Goal: Transaction & Acquisition: Purchase product/service

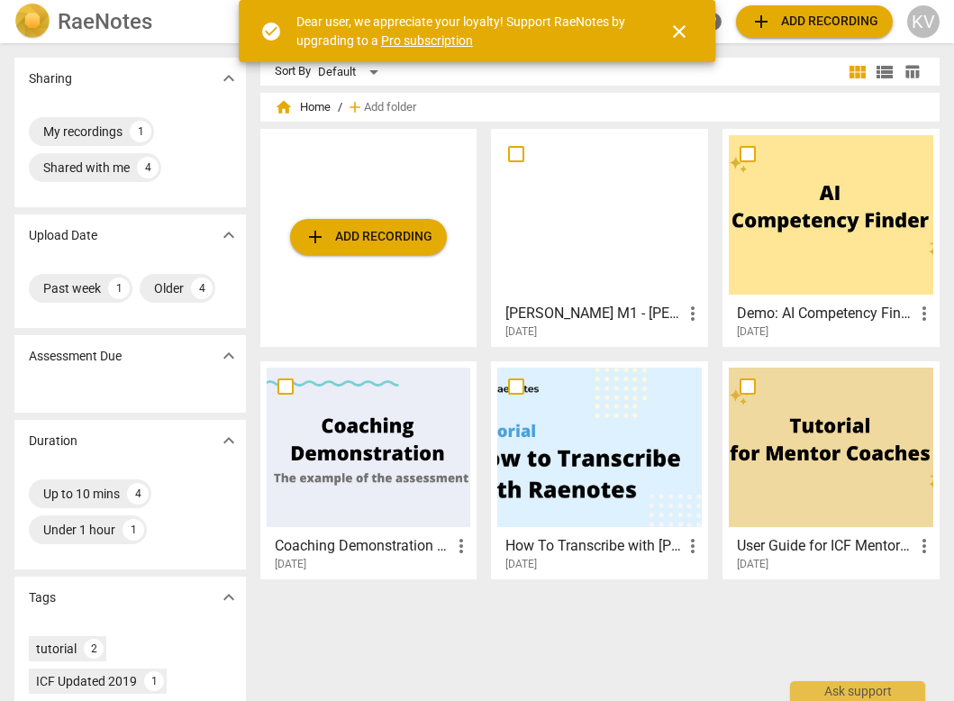
click at [377, 231] on span "add Add recording" at bounding box center [368, 237] width 128 height 22
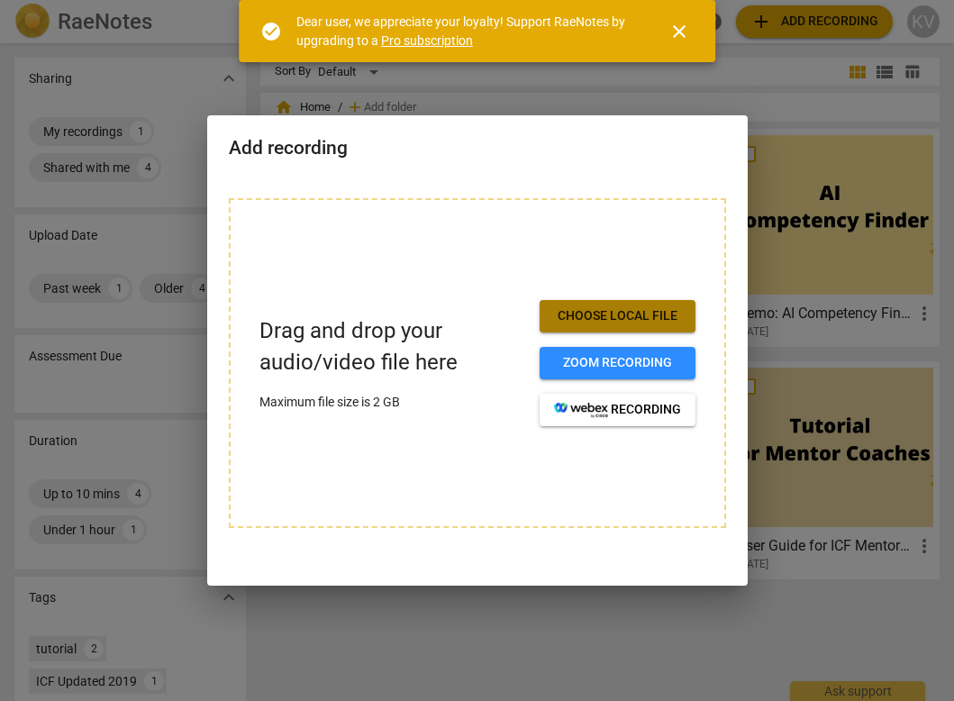
click at [627, 322] on span "Choose local file" at bounding box center [617, 316] width 127 height 18
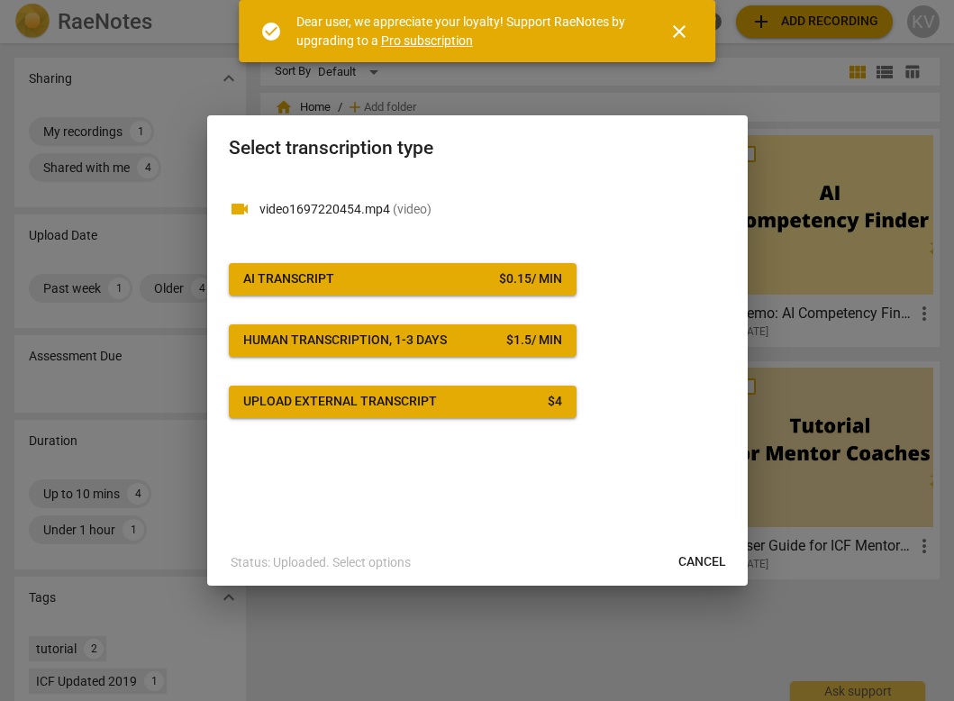
click at [386, 273] on span "AI Transcript $ 0.15 / min" at bounding box center [402, 279] width 319 height 18
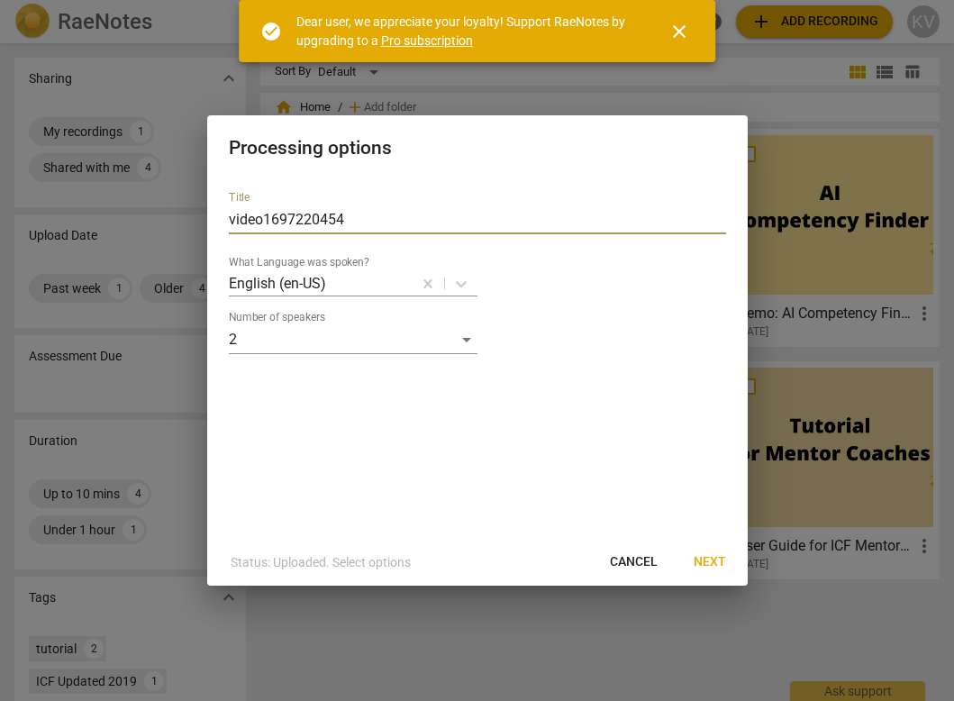
drag, startPoint x: 368, startPoint y: 219, endPoint x: 94, endPoint y: 215, distance: 274.7
click at [94, 215] on div "Processing options Title video1697220454 What Language was spoken? English (en-…" at bounding box center [477, 350] width 954 height 701
type input "C"
type input "CP"
click at [714, 569] on span "Next" at bounding box center [710, 562] width 32 height 18
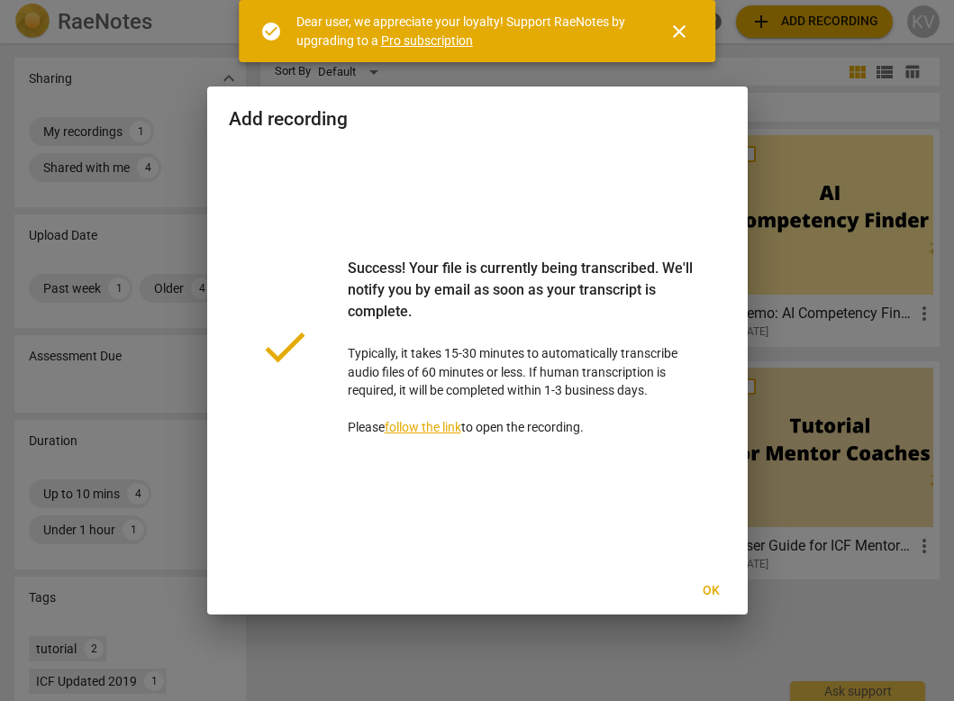
click at [706, 592] on span "Ok" at bounding box center [711, 591] width 29 height 18
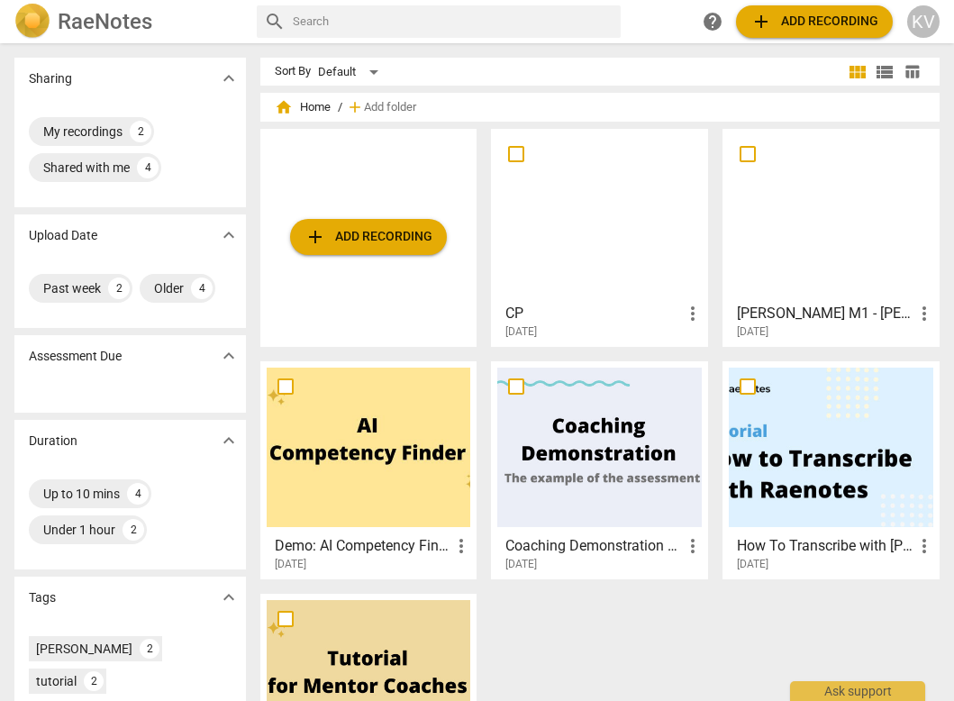
click at [580, 223] on div at bounding box center [599, 214] width 204 height 159
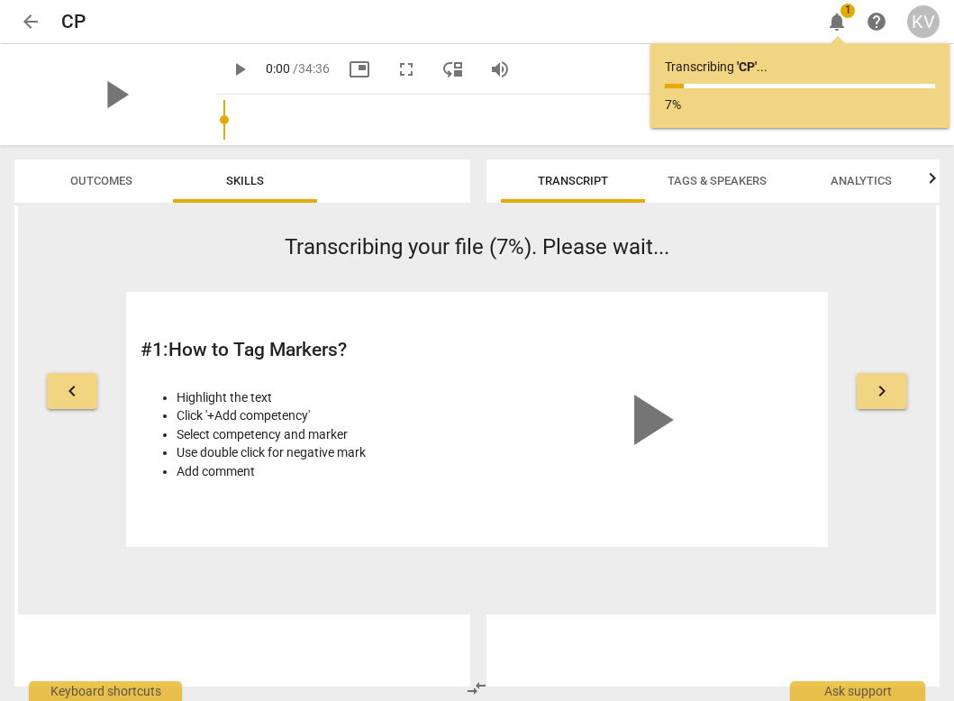
click at [919, 17] on div "KV" at bounding box center [923, 21] width 32 height 32
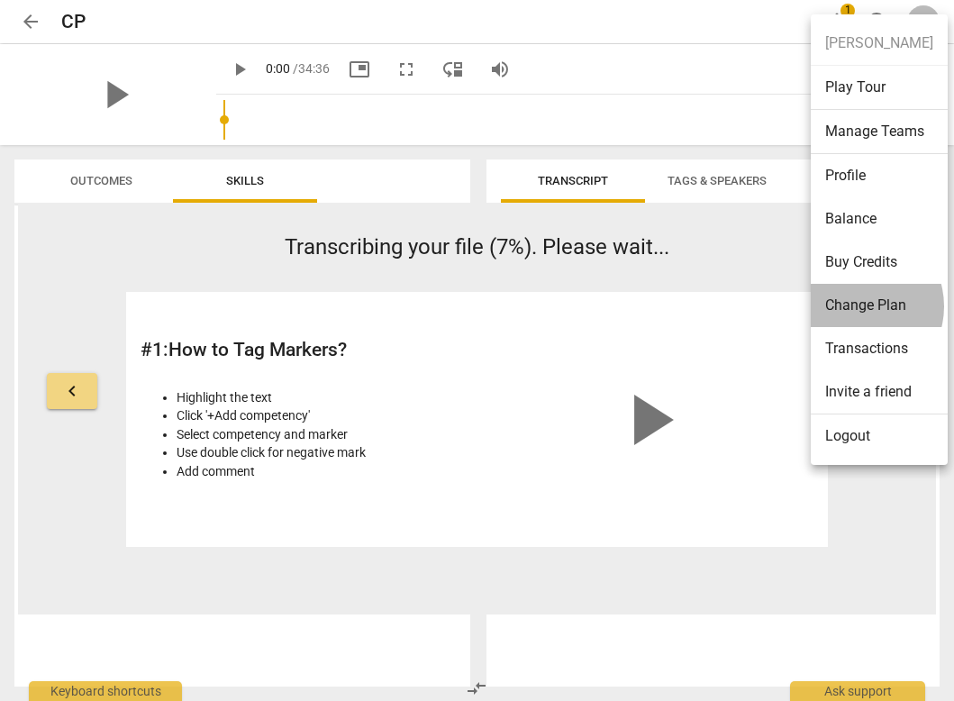
click at [858, 306] on li "Change Plan" at bounding box center [879, 305] width 137 height 43
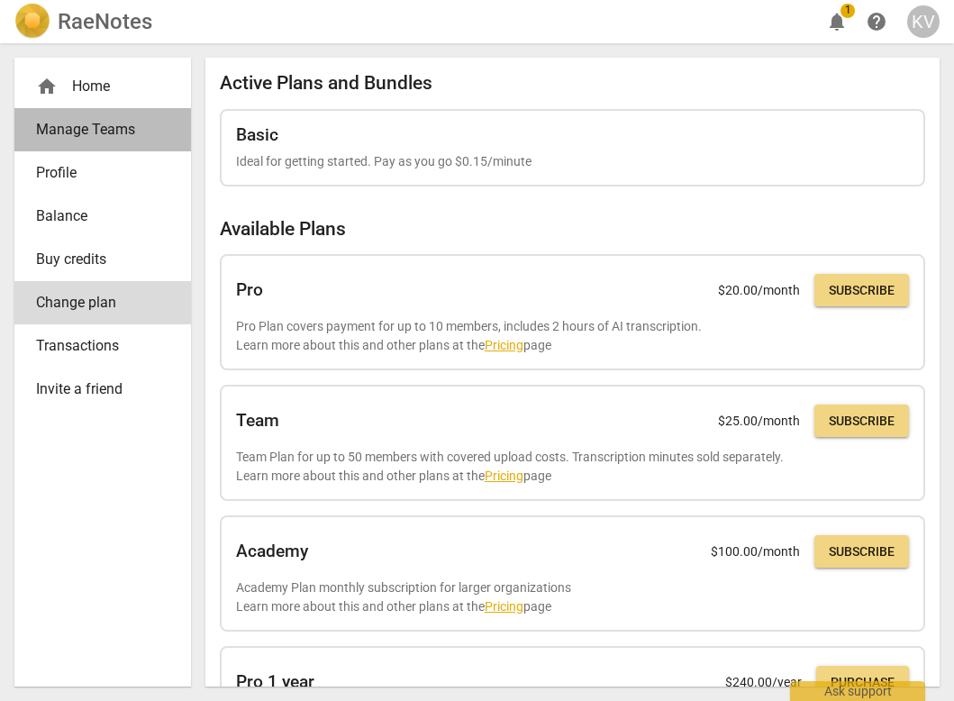
click at [99, 122] on span "Manage Teams" at bounding box center [95, 130] width 119 height 22
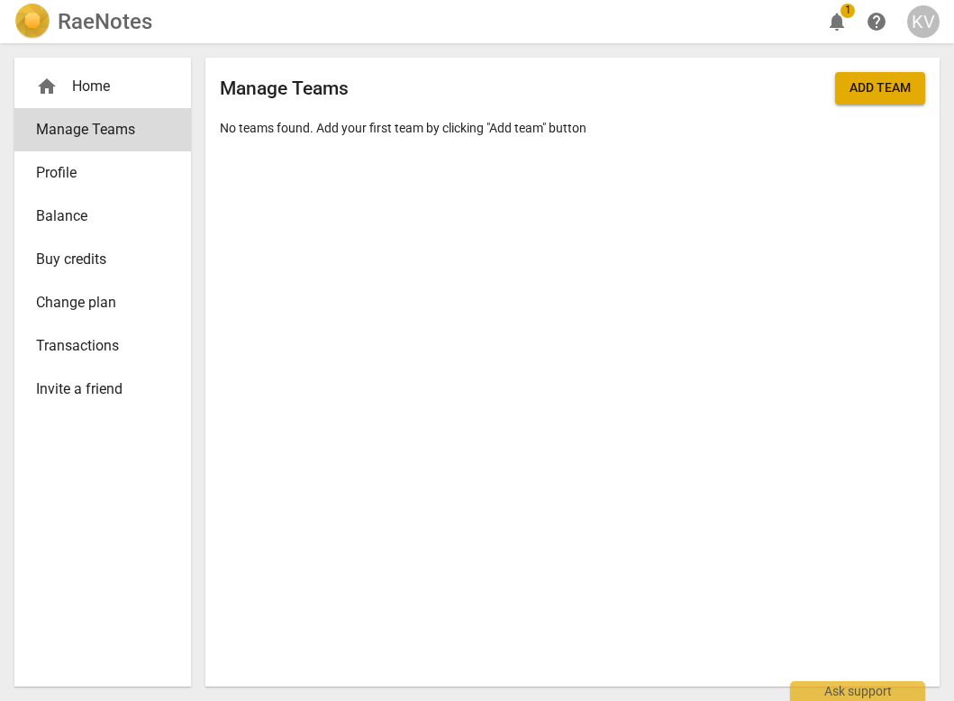
click at [59, 215] on span "Balance" at bounding box center [95, 216] width 119 height 22
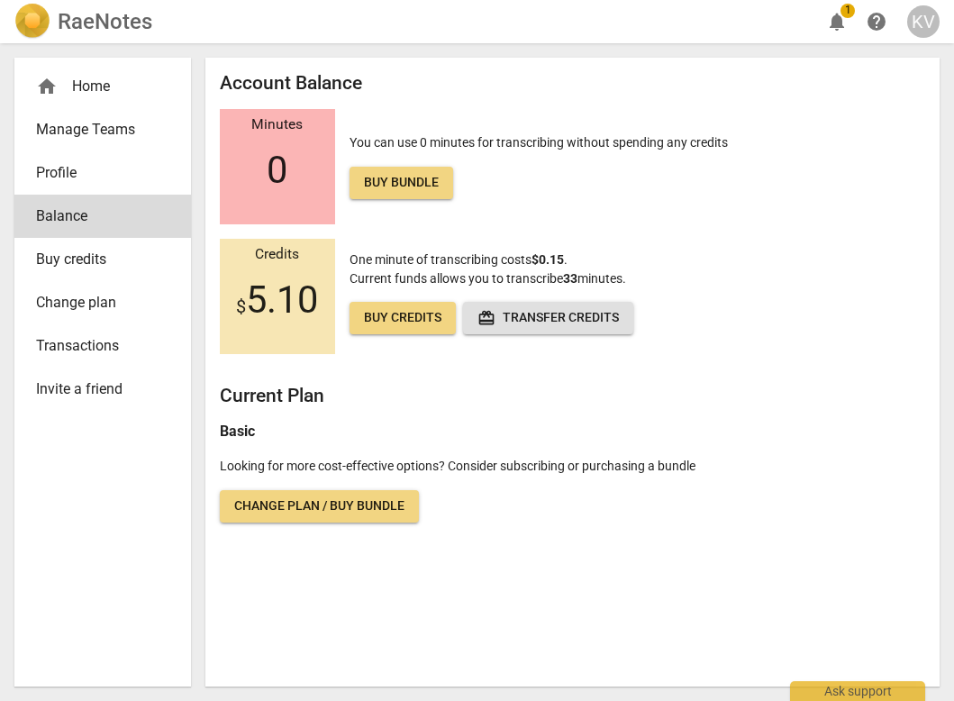
click at [263, 164] on div "Minutes 0" at bounding box center [277, 166] width 115 height 115
click at [390, 167] on link "Buy bundle" at bounding box center [401, 183] width 104 height 32
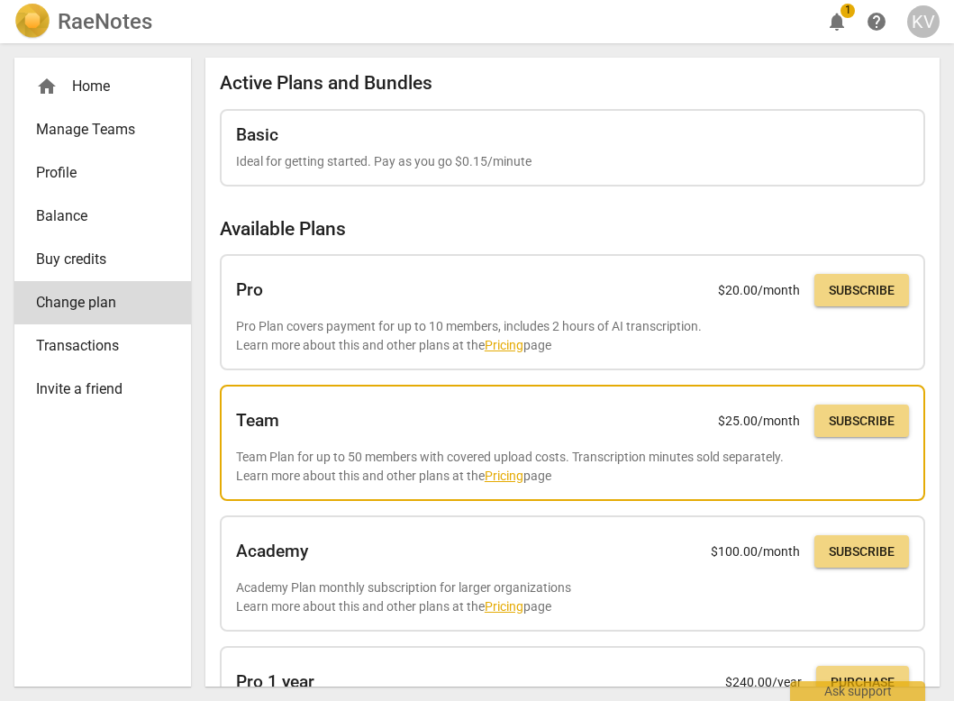
scroll to position [1, 0]
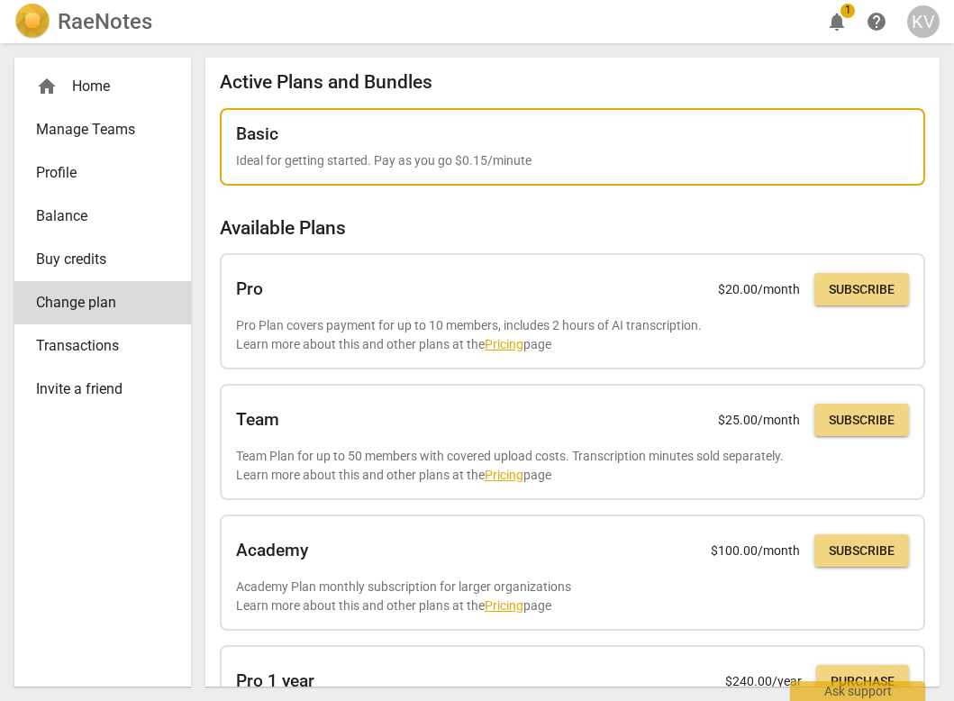
click at [400, 142] on div "Basic" at bounding box center [572, 134] width 673 height 20
click at [481, 139] on div "Basic" at bounding box center [572, 134] width 673 height 20
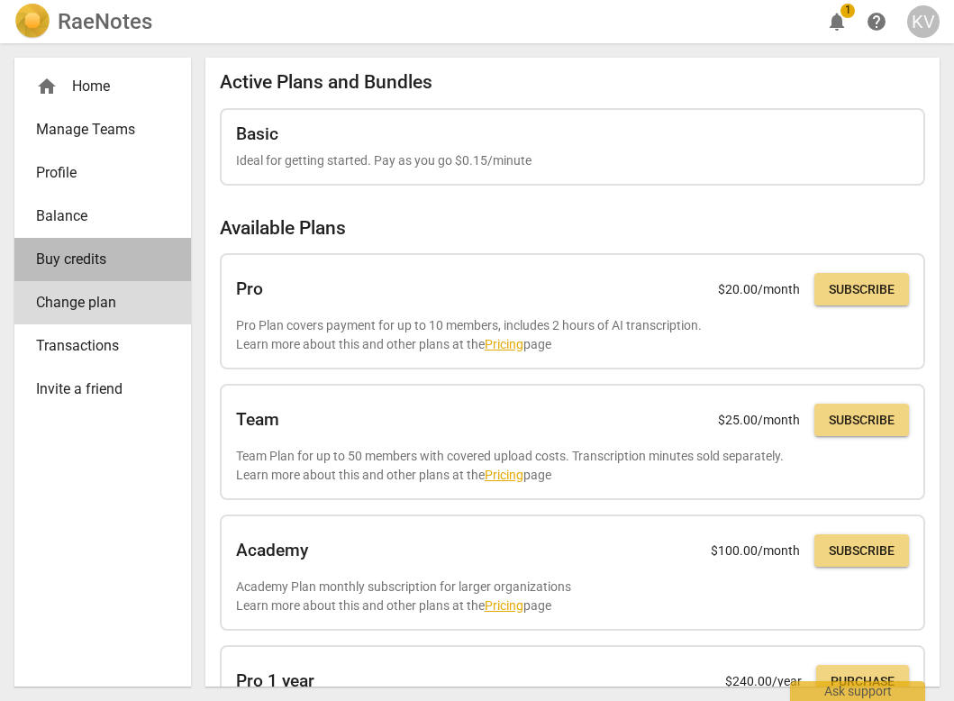
click at [80, 261] on span "Buy credits" at bounding box center [95, 260] width 119 height 22
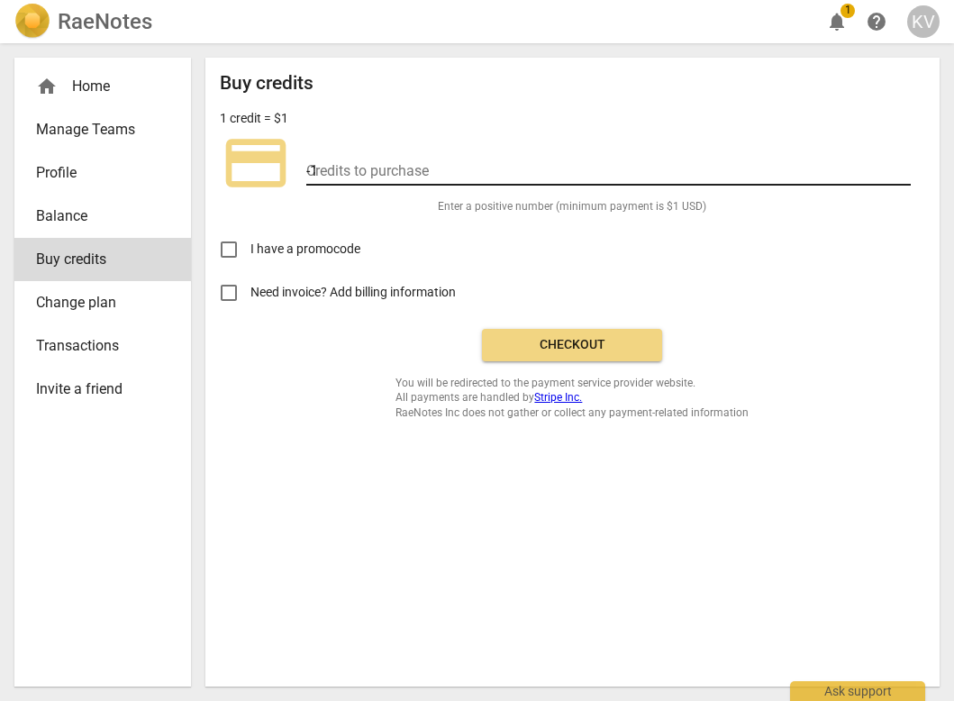
click at [904, 172] on input "-1" at bounding box center [608, 172] width 604 height 26
click at [904, 163] on input "0" at bounding box center [608, 172] width 604 height 26
click at [904, 163] on input "1" at bounding box center [608, 172] width 604 height 26
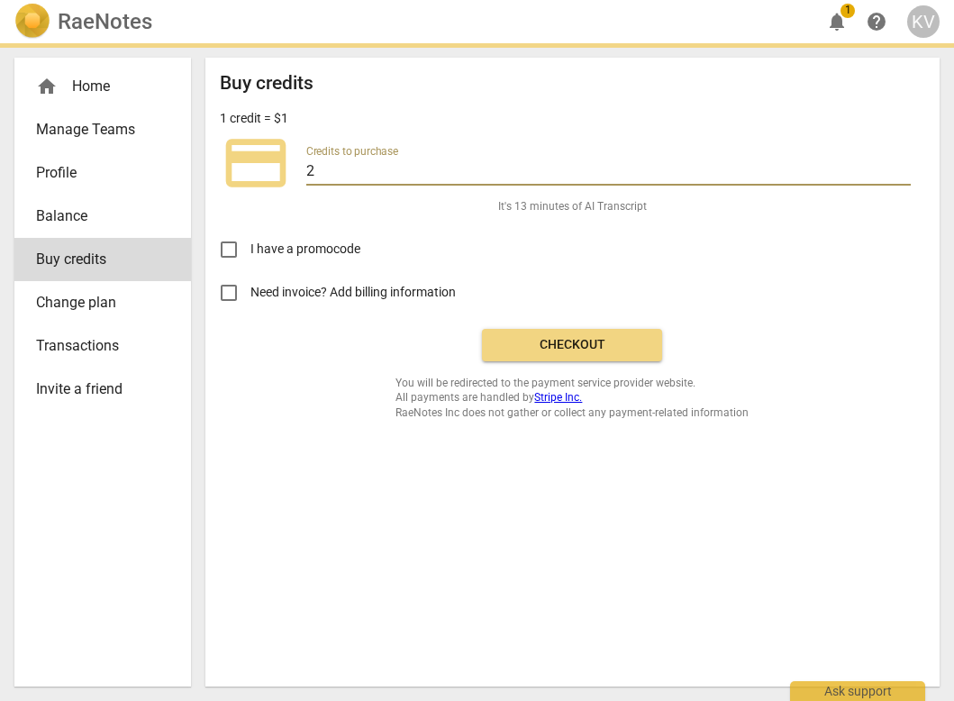
click at [904, 163] on input "2" at bounding box center [608, 172] width 604 height 26
click at [904, 163] on input "3" at bounding box center [608, 172] width 604 height 26
click at [904, 163] on input "4" at bounding box center [608, 172] width 604 height 26
click at [904, 163] on input "5" at bounding box center [608, 172] width 604 height 26
click at [904, 163] on input "6" at bounding box center [608, 172] width 604 height 26
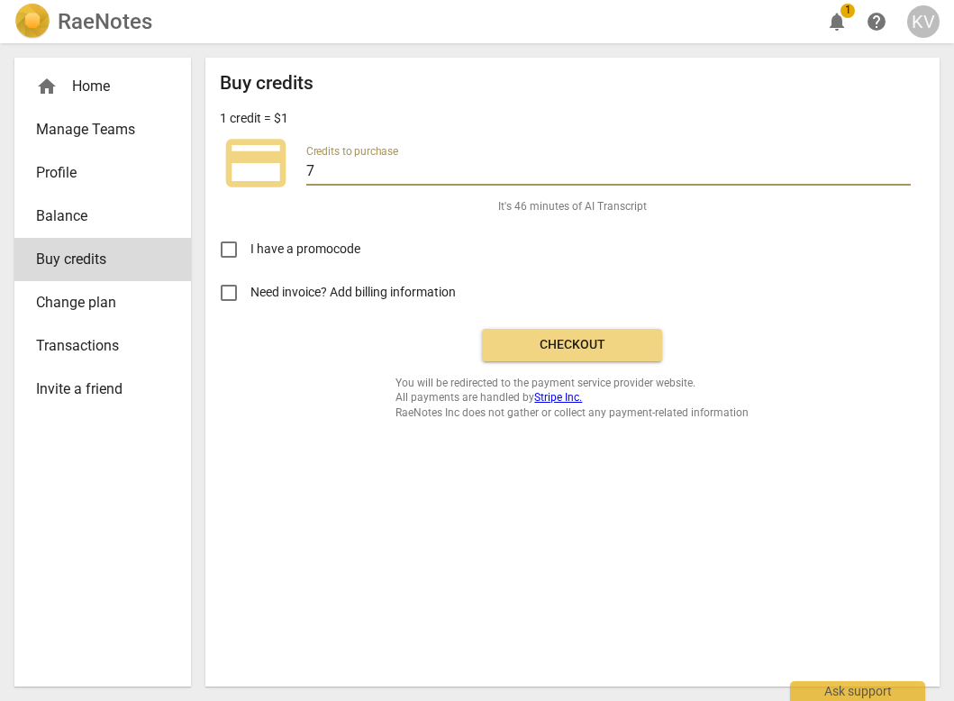
click at [904, 163] on input "7" at bounding box center [608, 172] width 604 height 26
click at [904, 163] on input "8" at bounding box center [608, 172] width 604 height 26
click at [904, 163] on input "9" at bounding box center [608, 172] width 604 height 26
click at [904, 163] on input "10" at bounding box center [608, 172] width 604 height 26
click at [347, 161] on input "10" at bounding box center [608, 172] width 604 height 26
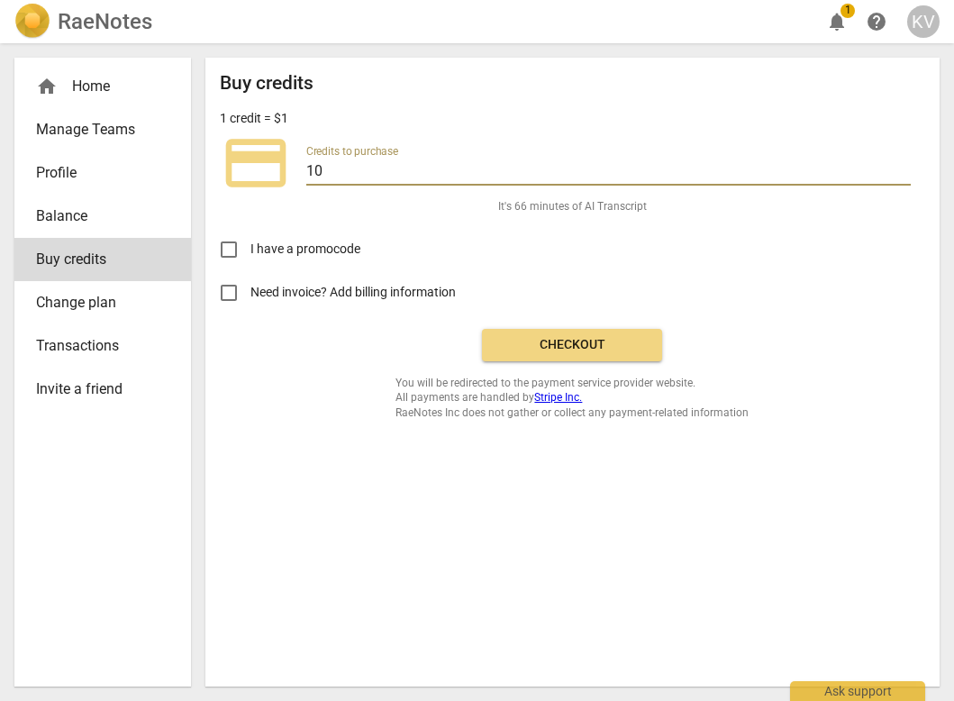
drag, startPoint x: 346, startPoint y: 165, endPoint x: 229, endPoint y: 166, distance: 117.1
click at [228, 166] on div "credit_card Credits to purchase 10" at bounding box center [572, 163] width 705 height 72
drag, startPoint x: 349, startPoint y: 170, endPoint x: 268, endPoint y: 169, distance: 81.1
click at [268, 169] on div "credit_card Credits to purchase 20" at bounding box center [572, 163] width 705 height 72
type input "30"
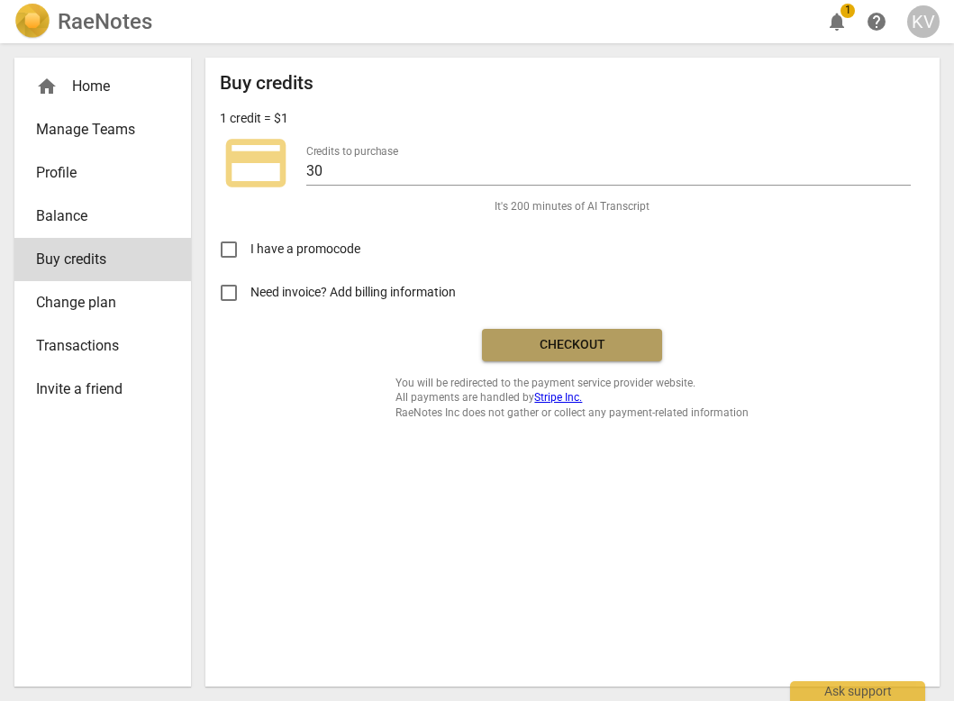
click at [581, 341] on span "Checkout" at bounding box center [571, 345] width 151 height 18
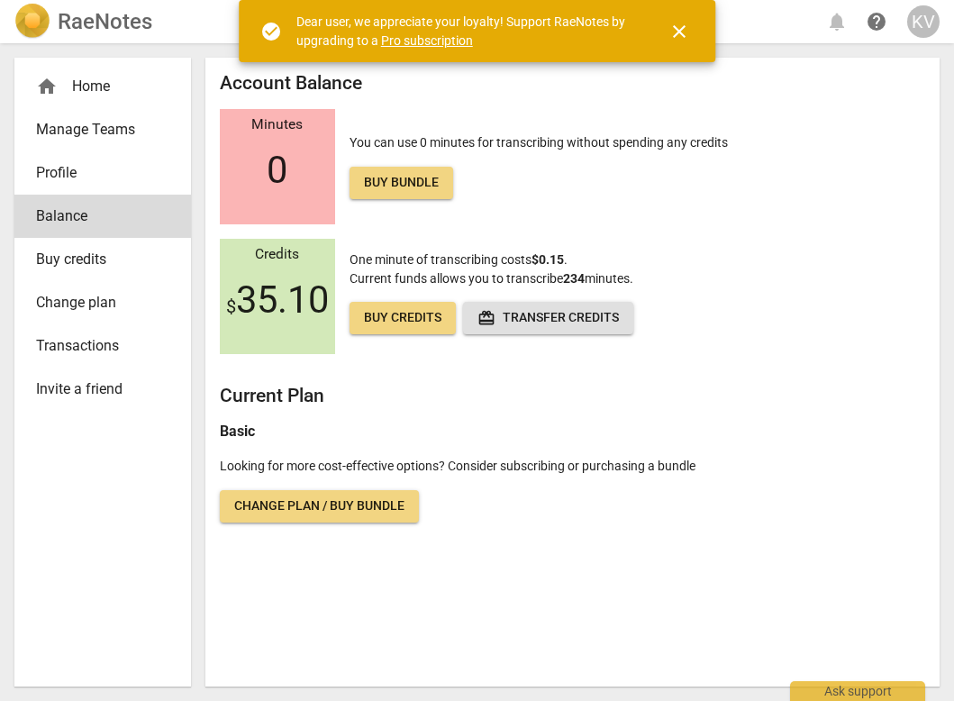
click at [99, 132] on span "Manage Teams" at bounding box center [95, 130] width 119 height 22
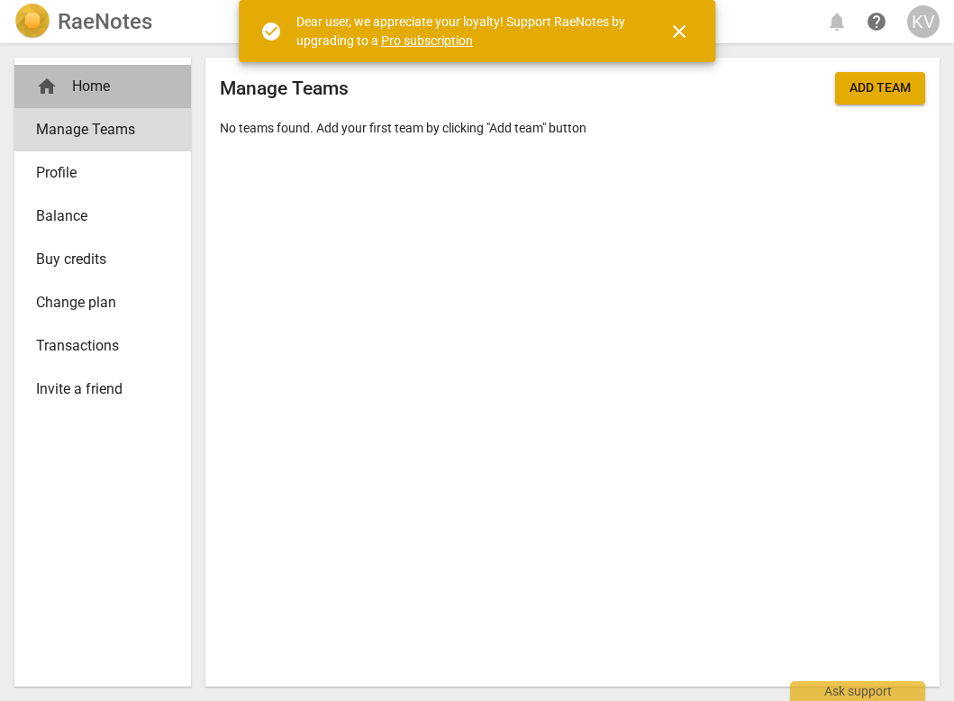
click at [72, 78] on div "home Home" at bounding box center [95, 87] width 119 height 22
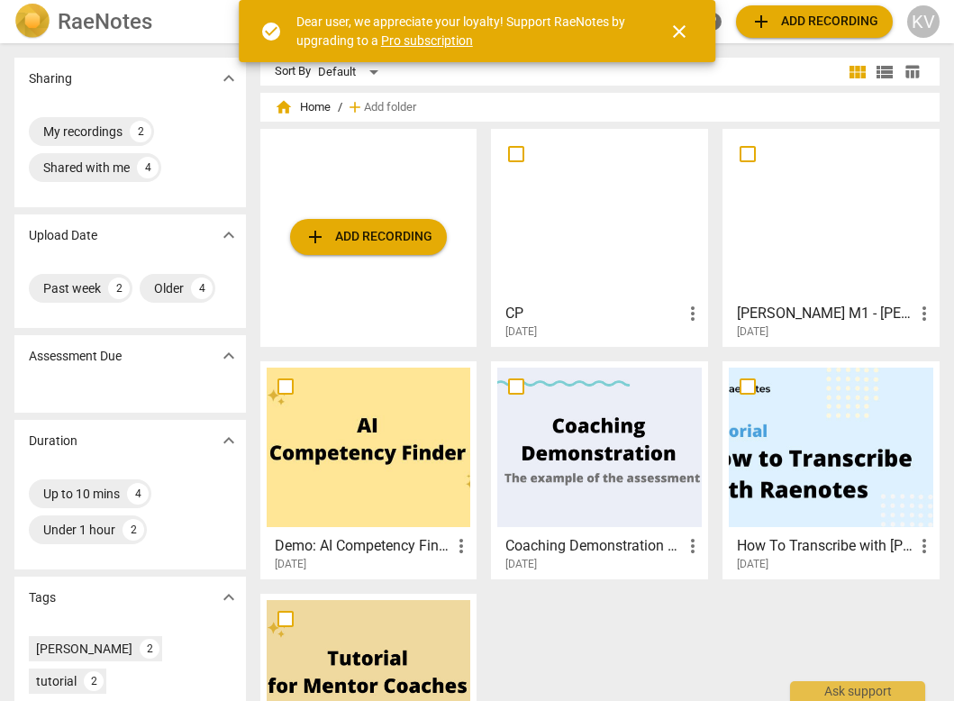
click at [609, 240] on div at bounding box center [599, 214] width 204 height 159
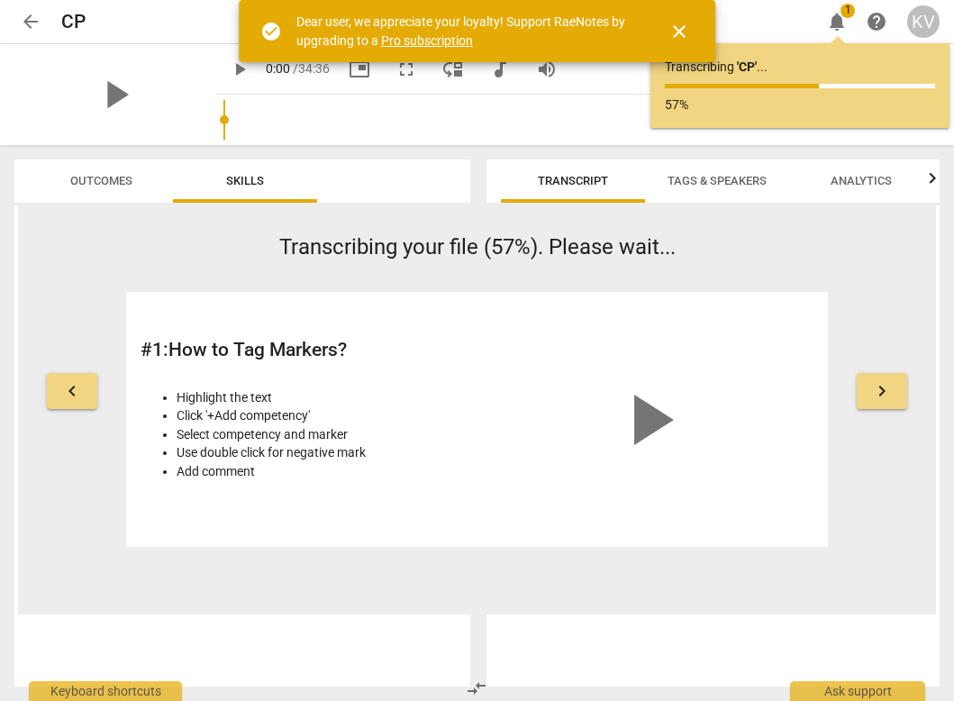
click at [716, 182] on span "Tags & Speakers" at bounding box center [716, 181] width 99 height 14
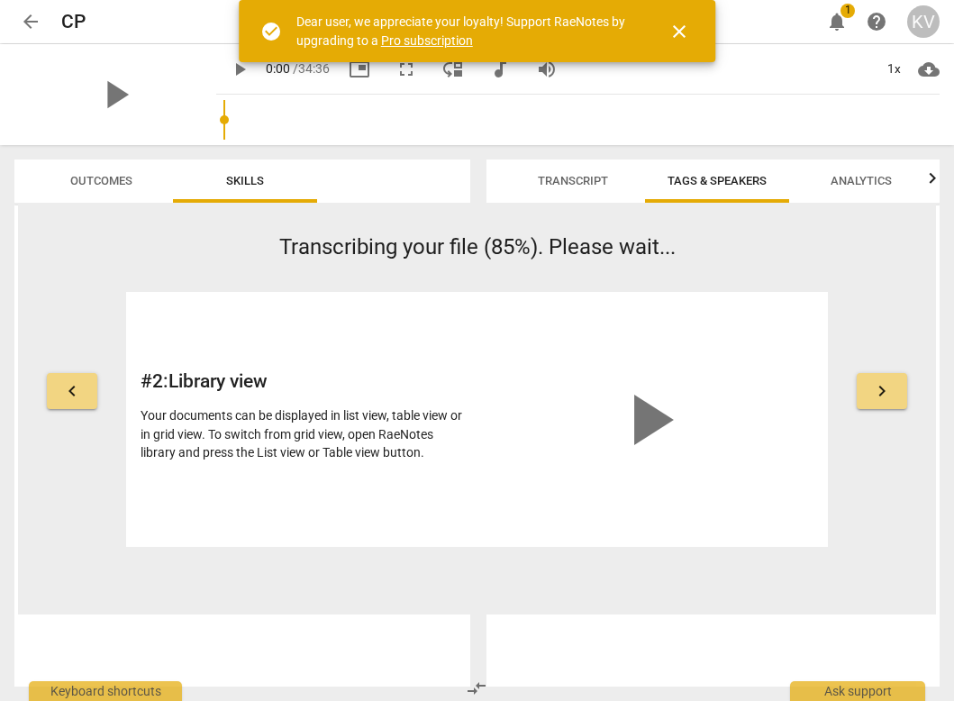
click at [676, 32] on span "close" at bounding box center [679, 32] width 22 height 22
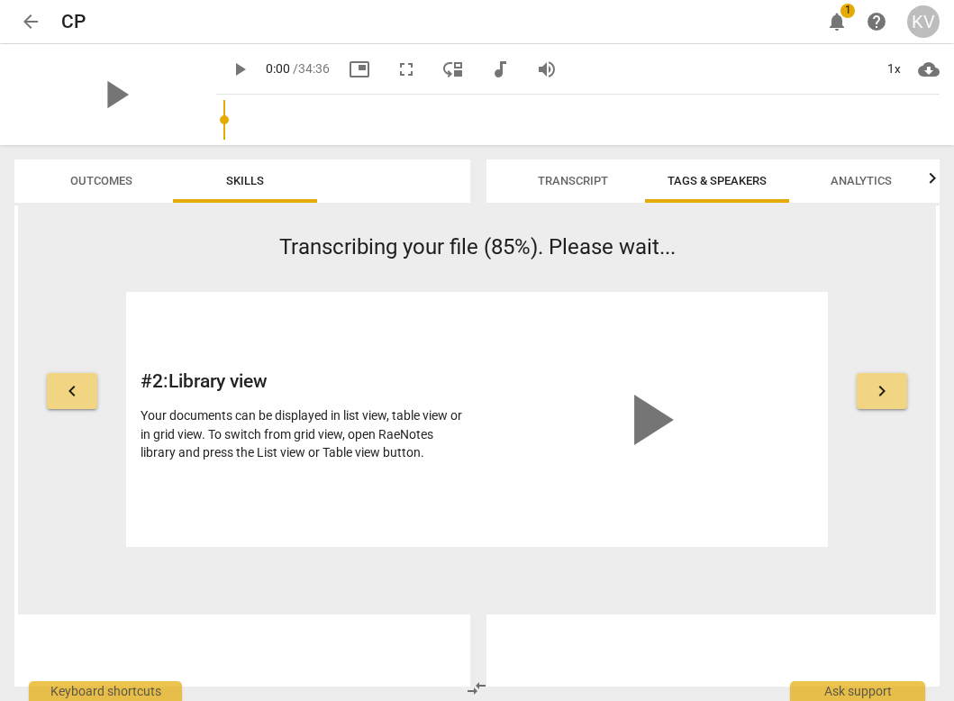
click at [732, 181] on span "Tags & Speakers" at bounding box center [716, 181] width 99 height 14
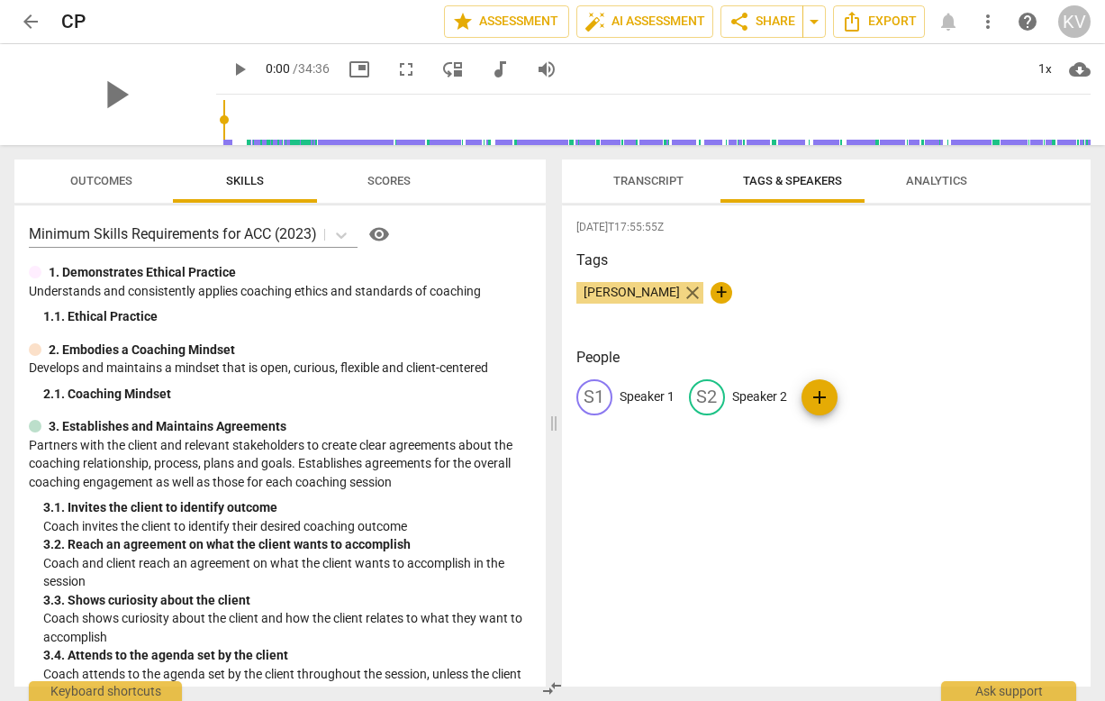
click at [682, 288] on span "close" at bounding box center [693, 293] width 22 height 22
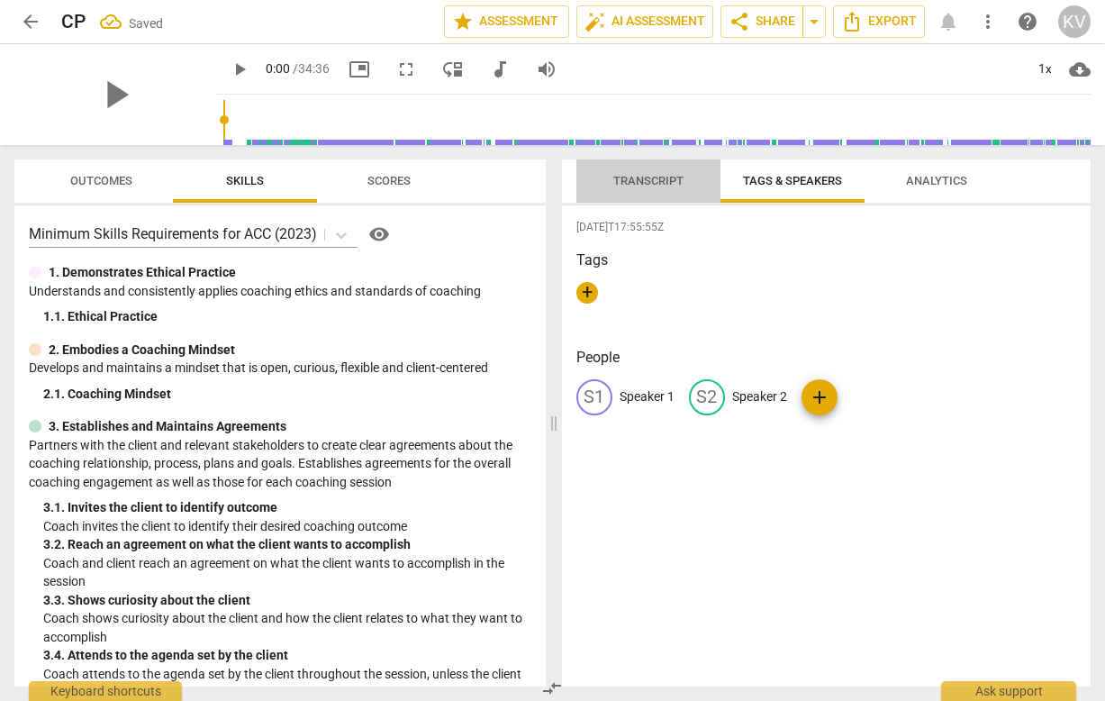
click at [636, 181] on span "Transcript" at bounding box center [648, 181] width 70 height 14
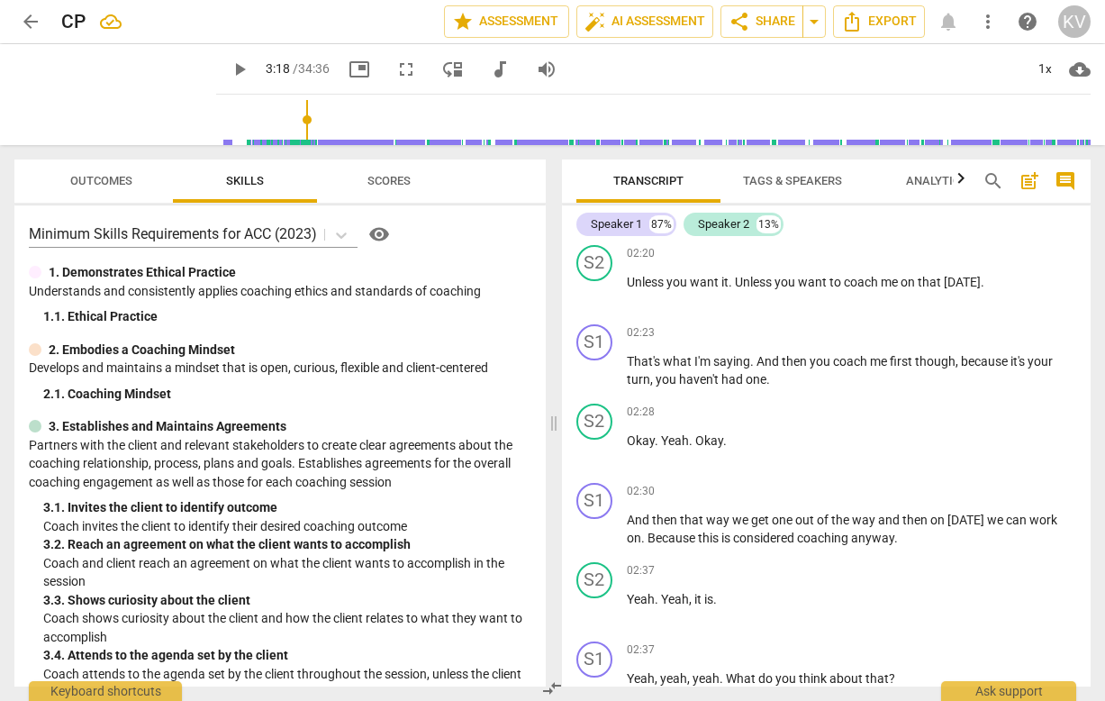
scroll to position [2161, 0]
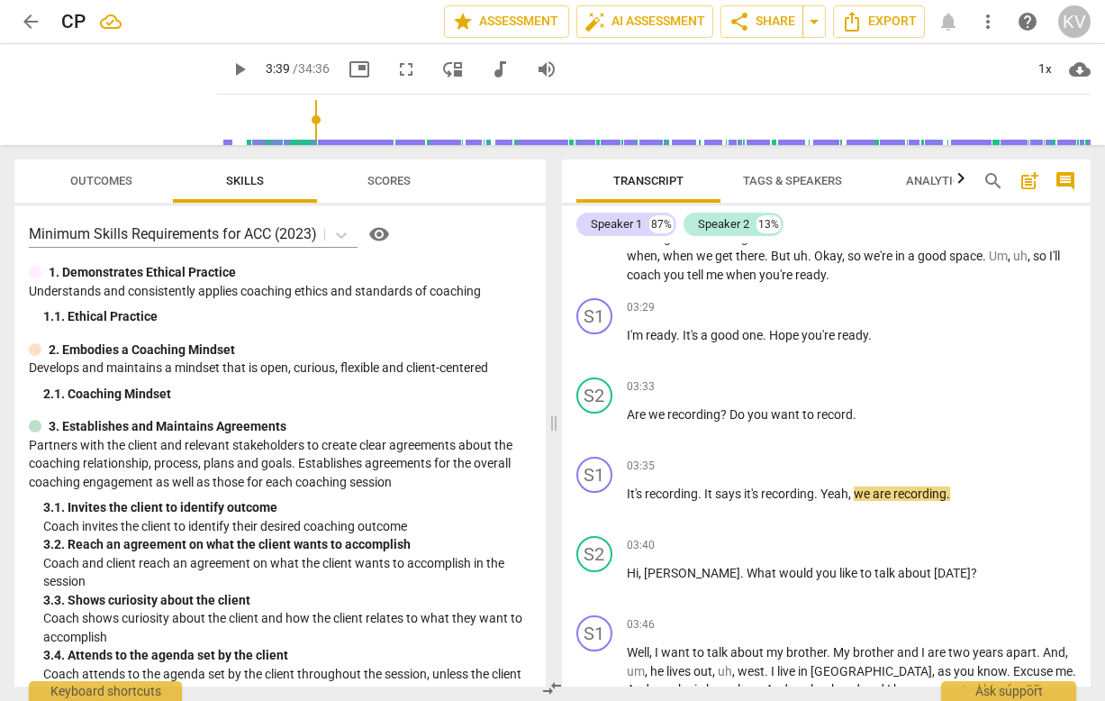
drag, startPoint x: 203, startPoint y: 116, endPoint x: 295, endPoint y: 152, distance: 99.5
click at [295, 152] on div "arrow_back CP edit star Assessment auto_fix_high AI Assessment share Share arro…" at bounding box center [552, 350] width 1105 height 701
click at [601, 549] on div "S2" at bounding box center [594, 554] width 36 height 36
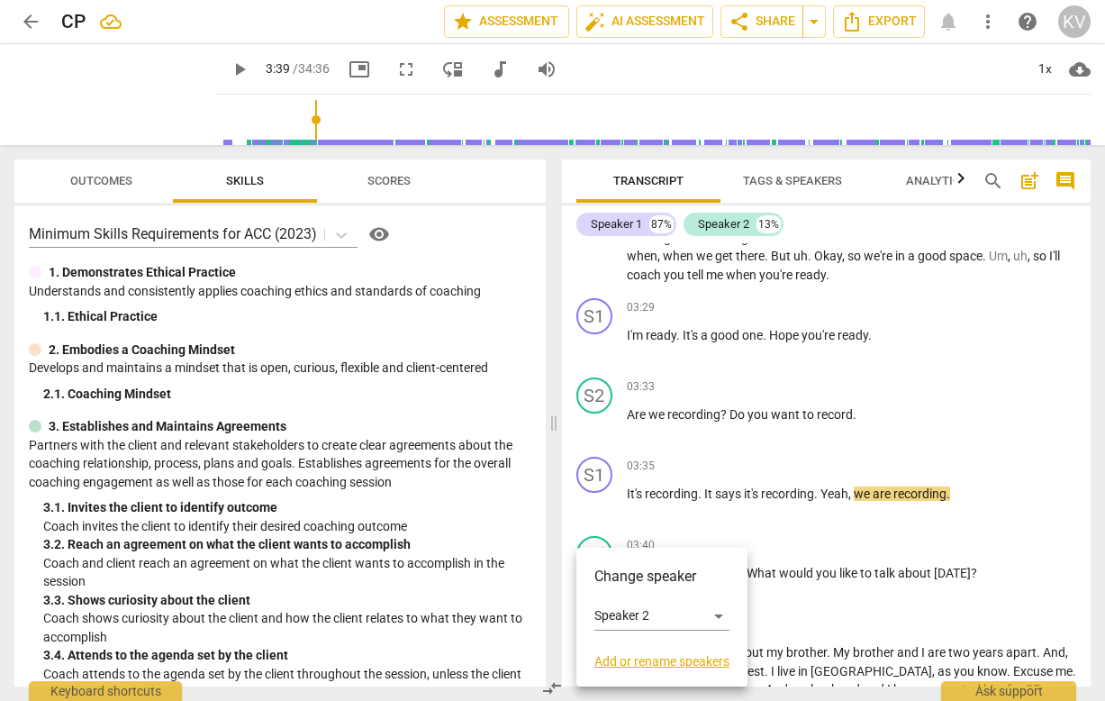
click at [630, 509] on div at bounding box center [552, 350] width 1105 height 701
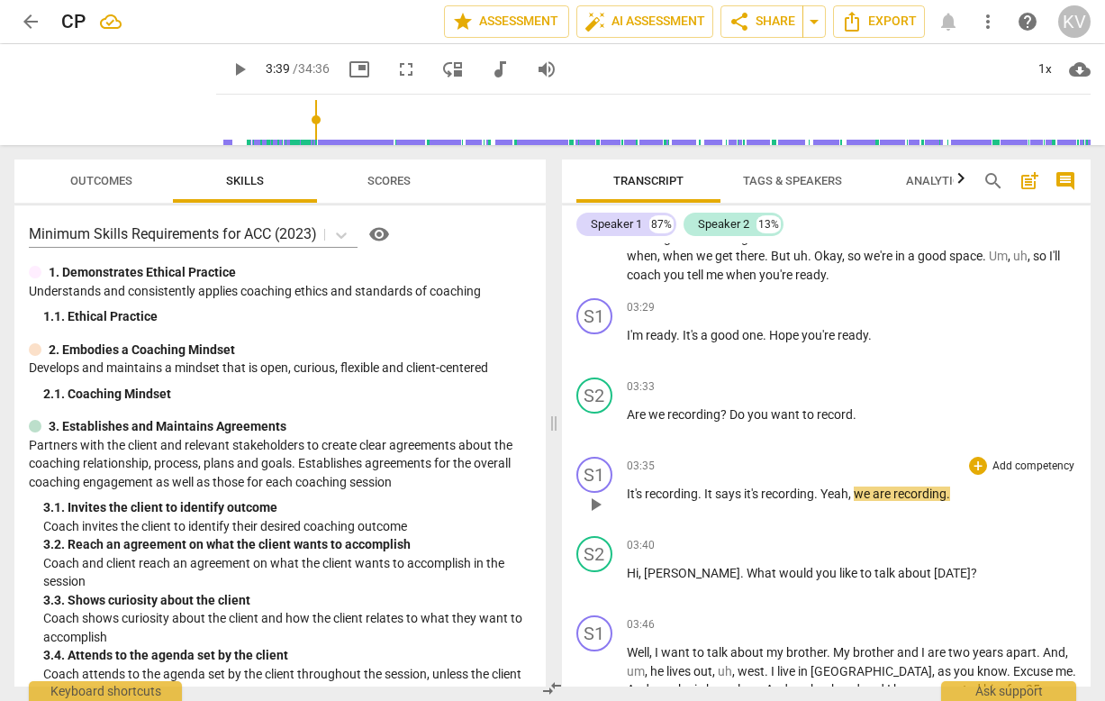
click at [698, 491] on span "." at bounding box center [701, 493] width 6 height 14
click at [295, 121] on input "range" at bounding box center [656, 120] width 867 height 58
click at [953, 20] on span "more_vert" at bounding box center [988, 22] width 22 height 22
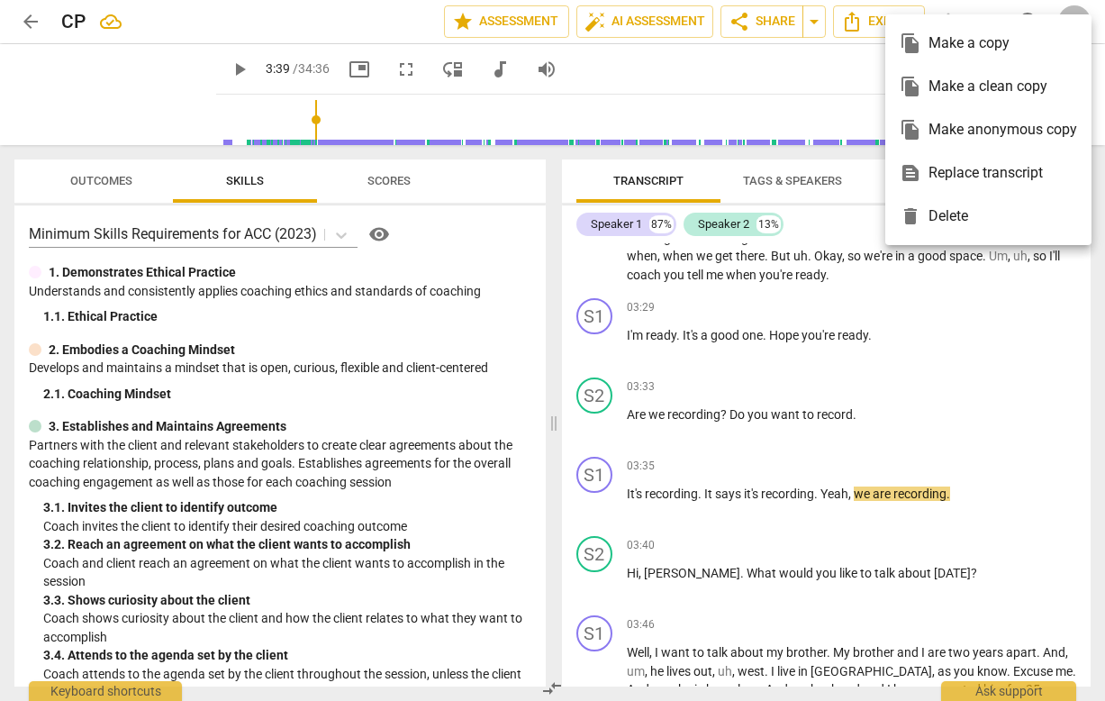
click at [551, 263] on div at bounding box center [552, 350] width 1105 height 701
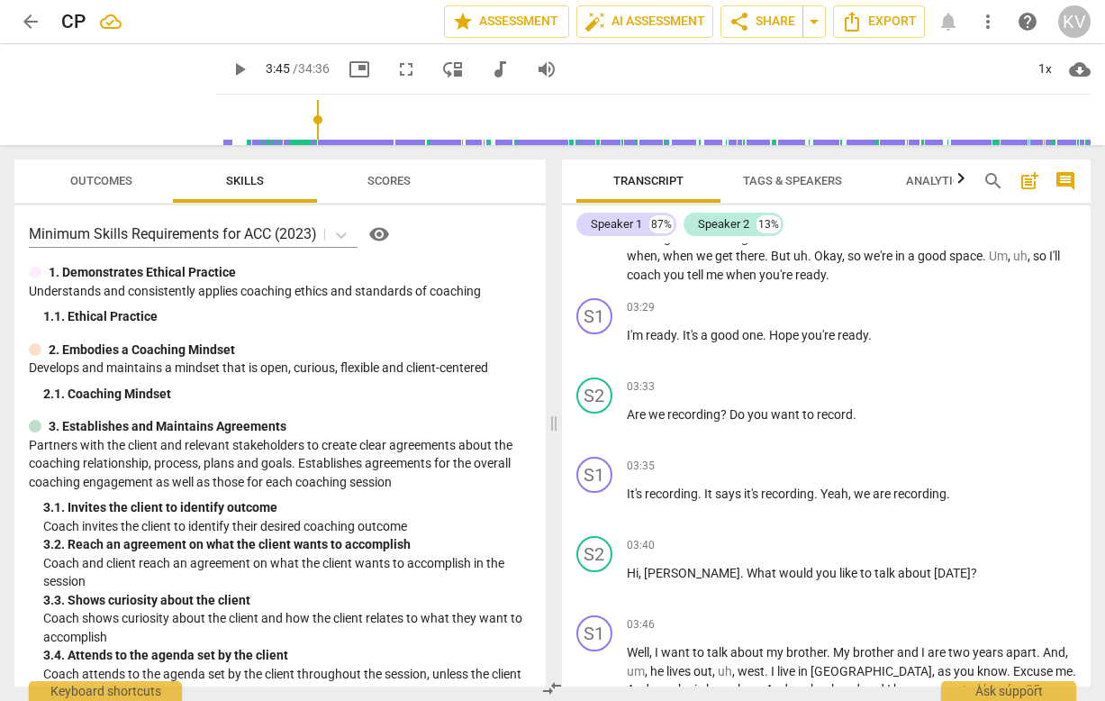
drag, startPoint x: 214, startPoint y: 119, endPoint x: 298, endPoint y: 125, distance: 84.0
type input "225"
click at [298, 125] on input "range" at bounding box center [656, 120] width 867 height 58
click at [953, 20] on span "more_vert" at bounding box center [988, 22] width 22 height 22
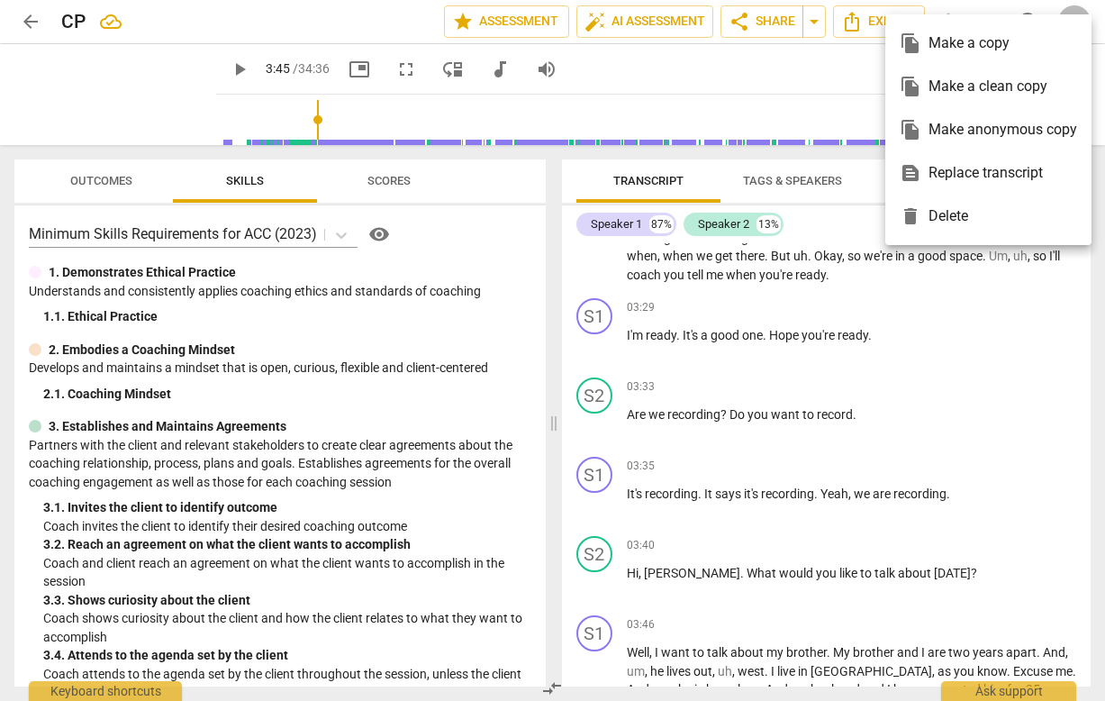
click at [798, 84] on div at bounding box center [552, 350] width 1105 height 701
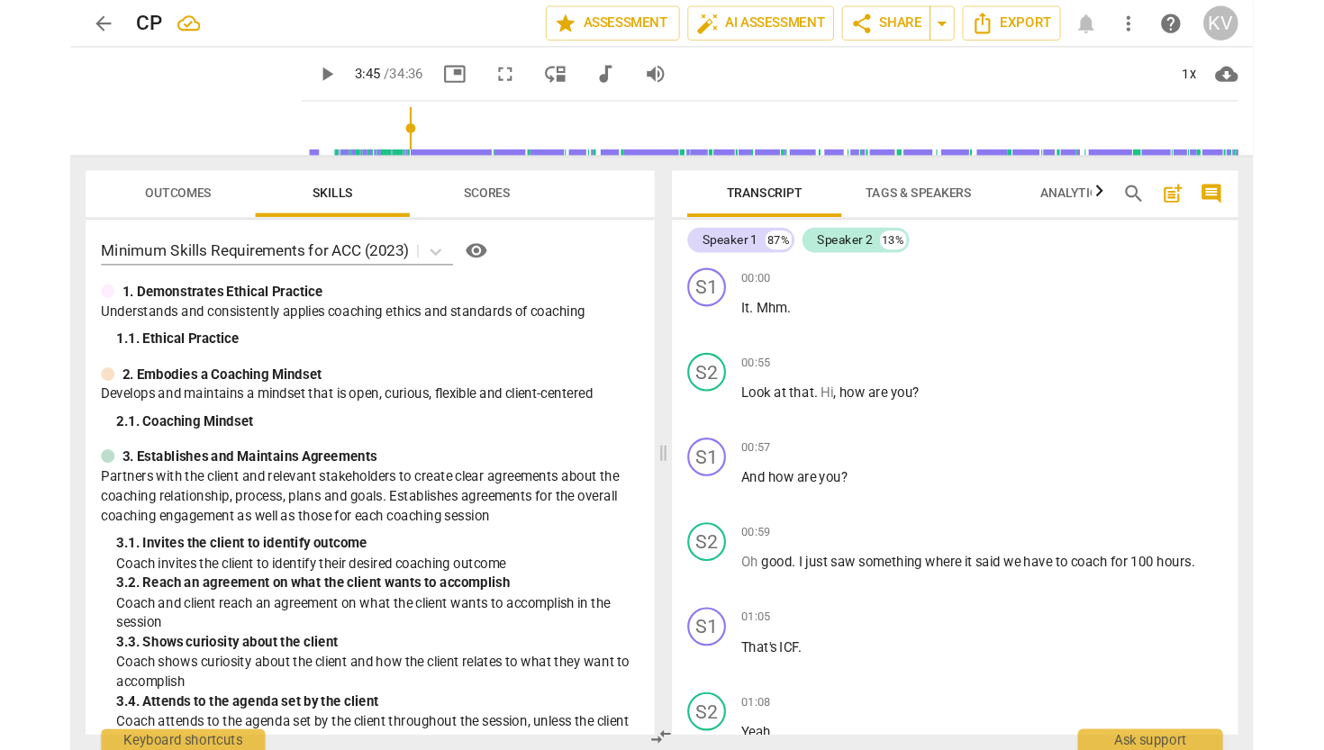
scroll to position [0, 0]
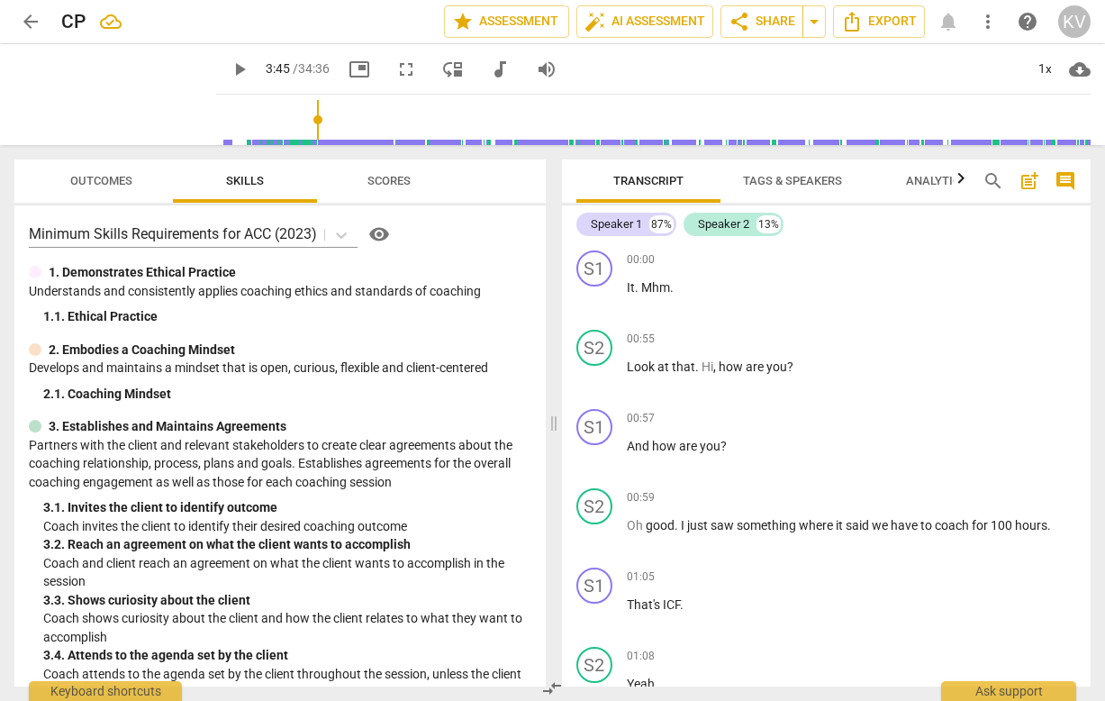
click at [953, 21] on span "more_vert" at bounding box center [988, 22] width 22 height 22
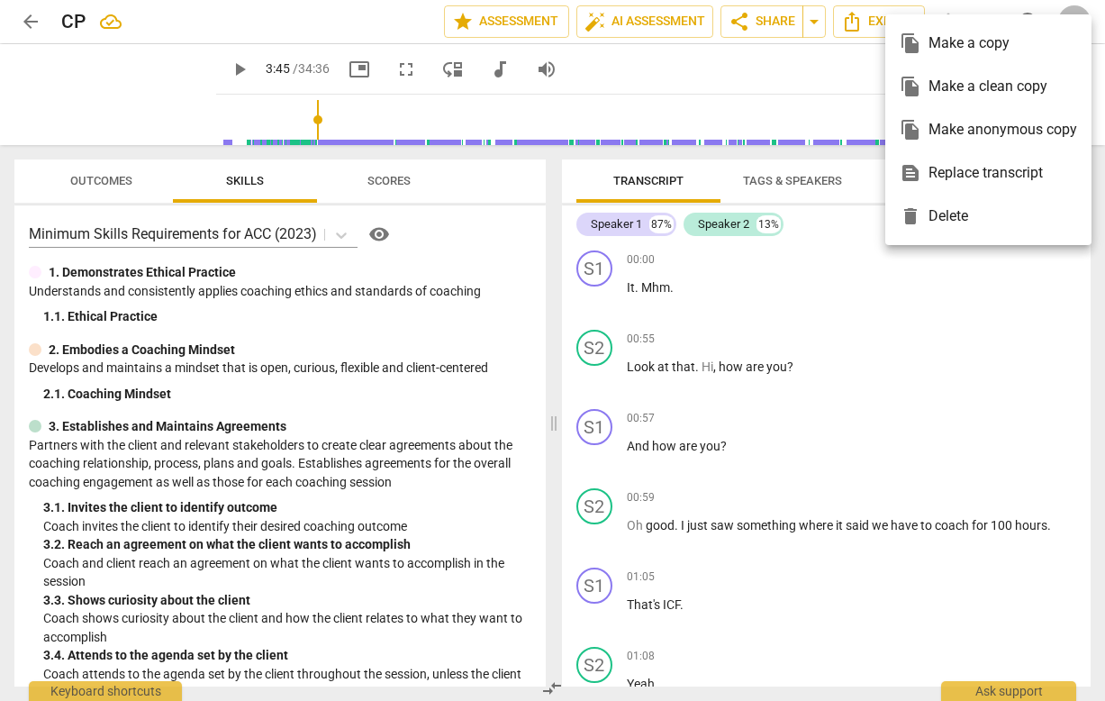
click at [349, 24] on div at bounding box center [552, 350] width 1105 height 701
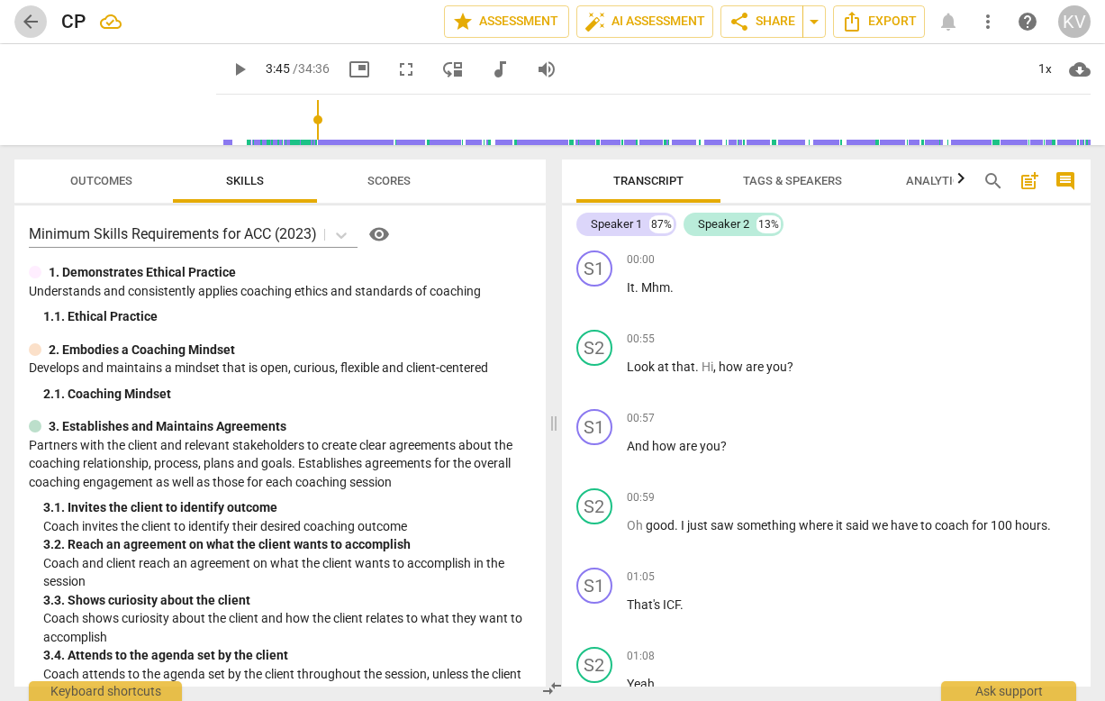
click at [34, 19] on span "arrow_back" at bounding box center [31, 22] width 22 height 22
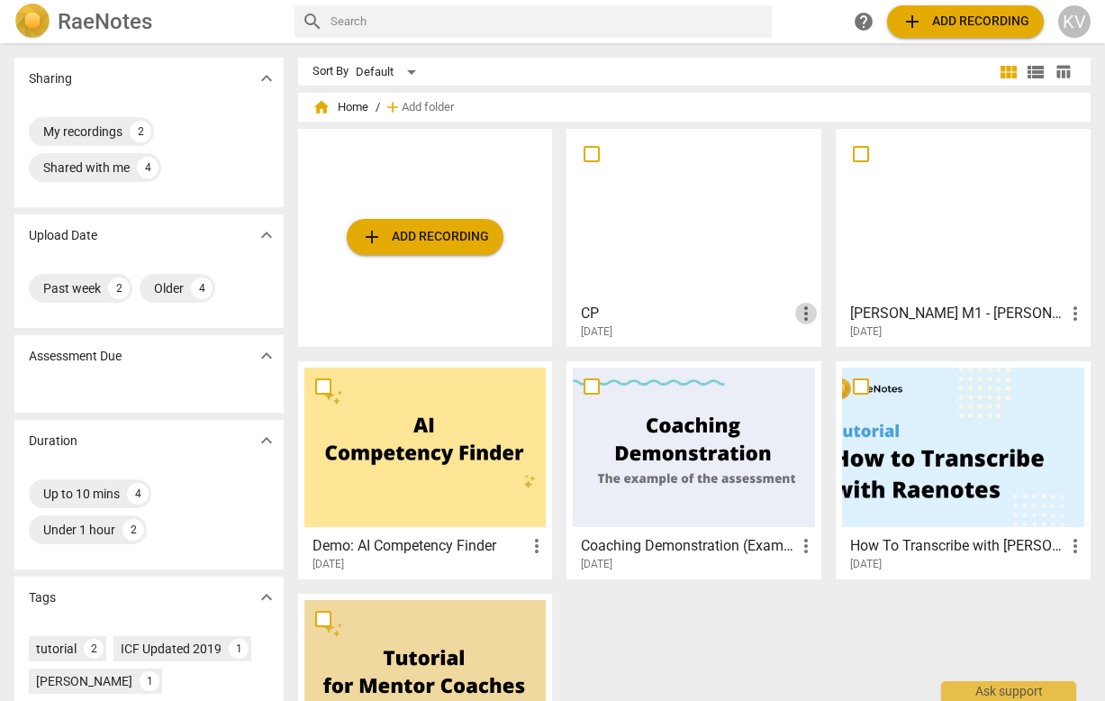
click at [801, 309] on span "more_vert" at bounding box center [806, 314] width 22 height 22
click at [623, 150] on div at bounding box center [552, 350] width 1105 height 701
click at [650, 182] on div at bounding box center [694, 214] width 242 height 159
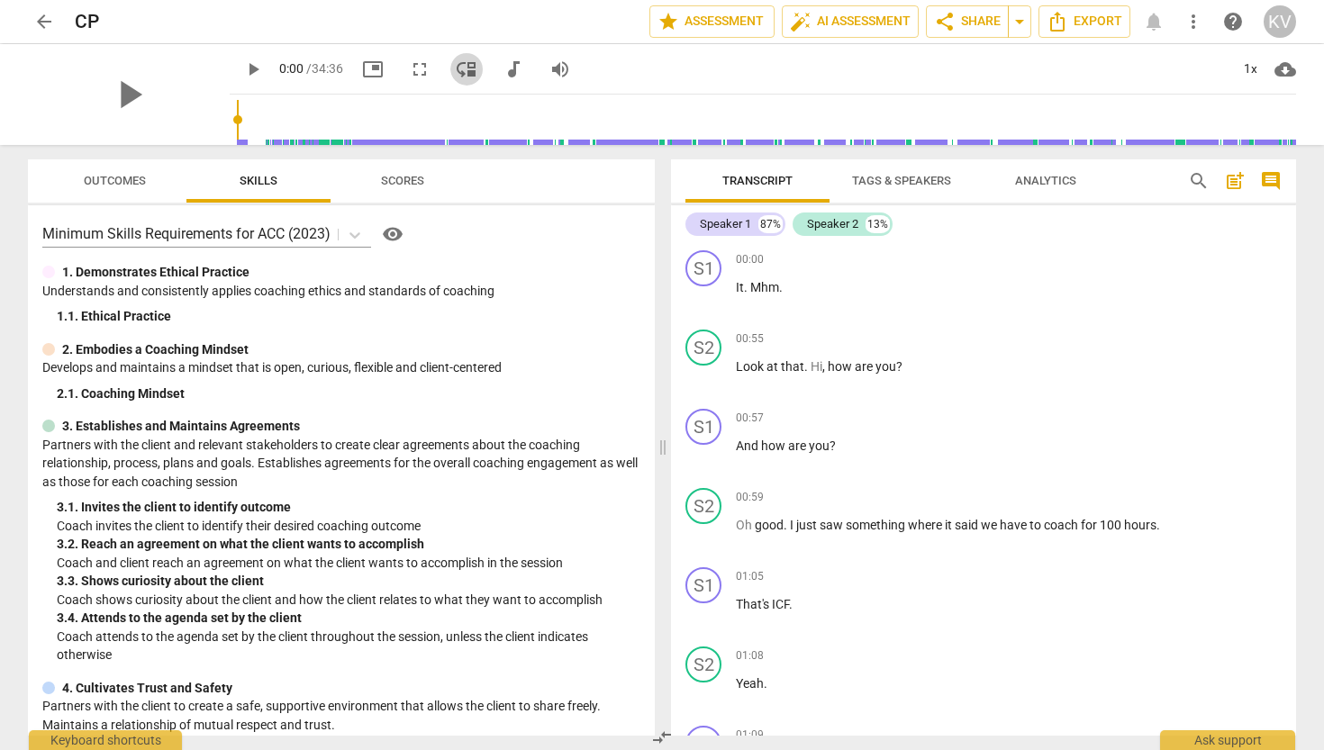
click at [456, 71] on span "move_down" at bounding box center [467, 70] width 22 height 22
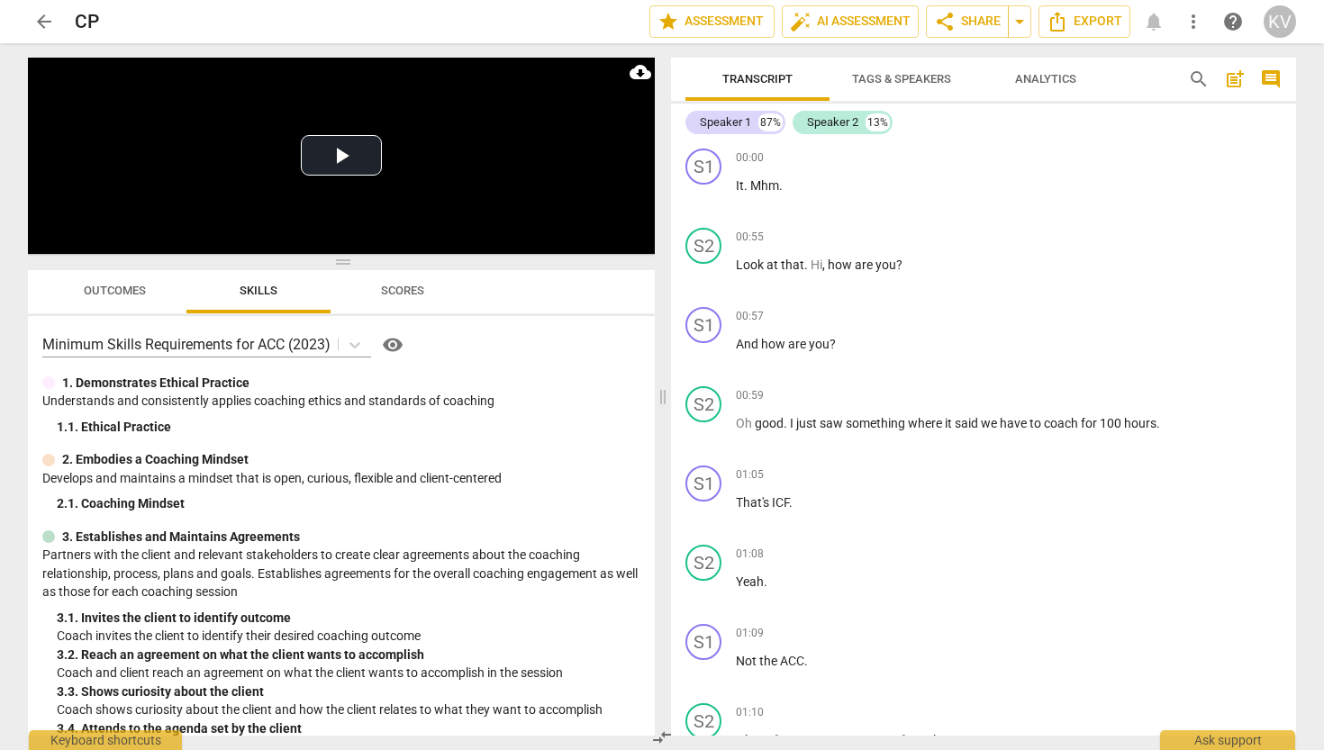
click at [120, 295] on span "Outcomes" at bounding box center [115, 291] width 62 height 14
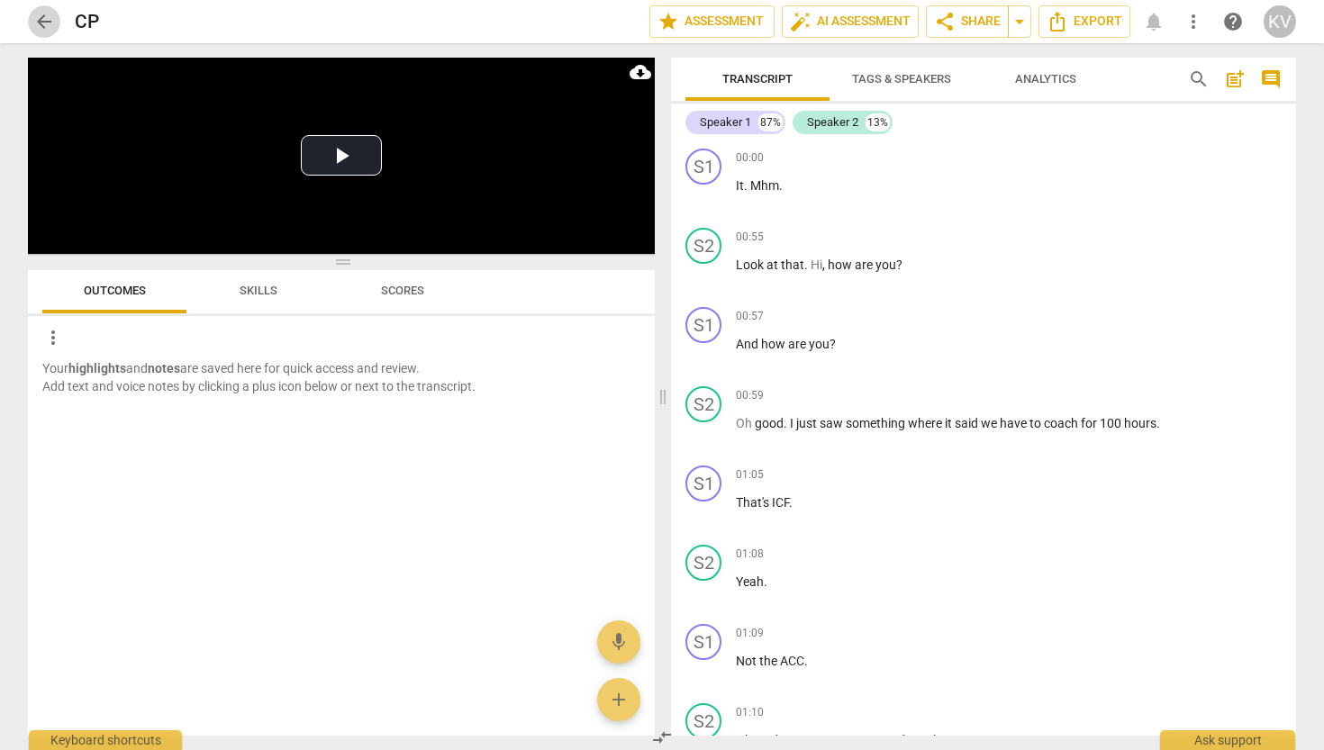
click at [47, 20] on span "arrow_back" at bounding box center [44, 22] width 22 height 22
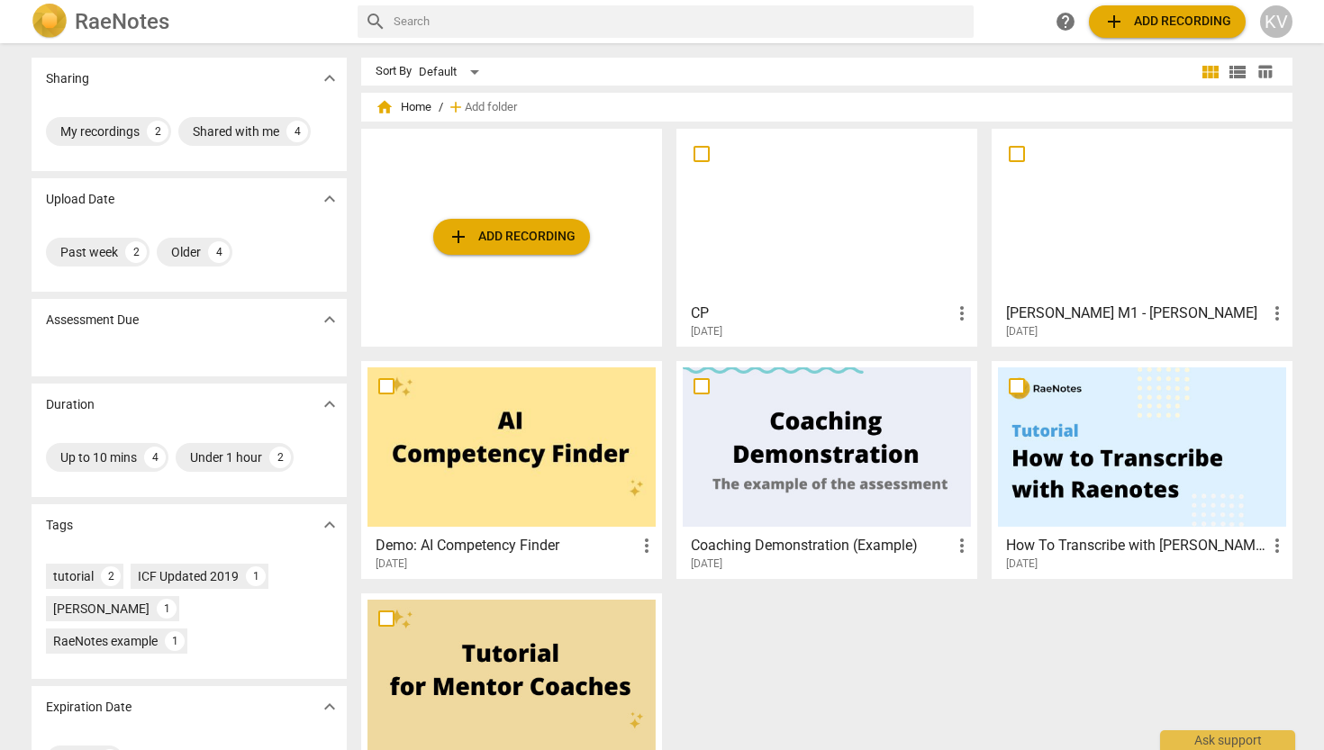
click at [953, 307] on span "more_vert" at bounding box center [962, 314] width 22 height 22
click at [821, 245] on div at bounding box center [662, 375] width 1324 height 750
click at [773, 270] on div at bounding box center [827, 214] width 288 height 159
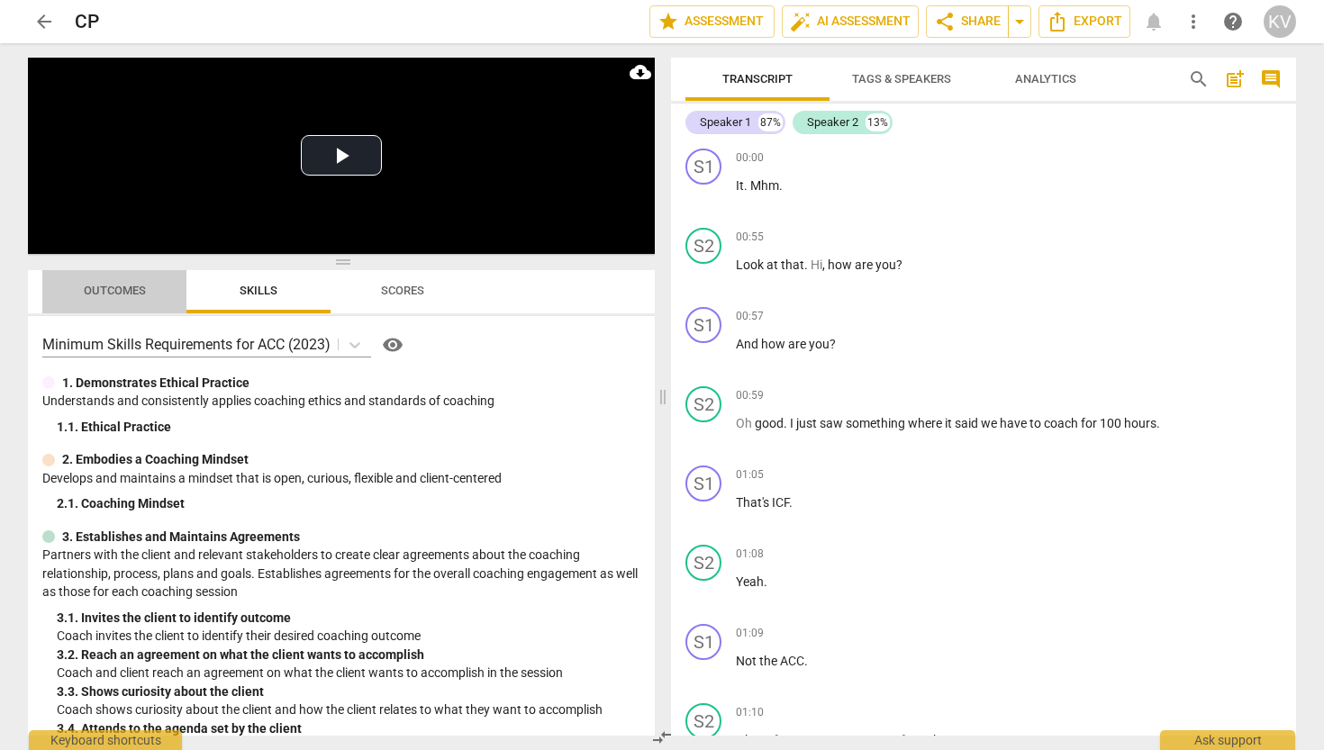
click at [98, 291] on span "Outcomes" at bounding box center [115, 291] width 62 height 14
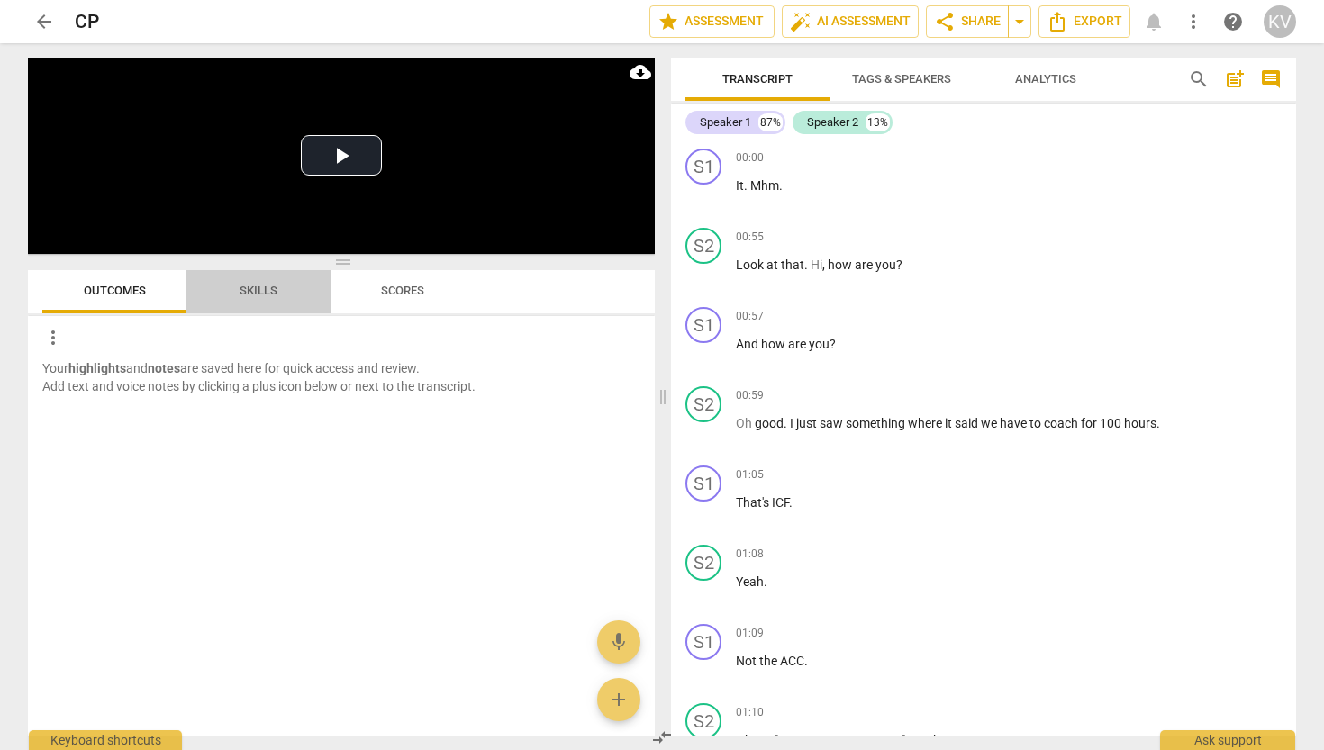
click at [259, 295] on span "Skills" at bounding box center [259, 291] width 38 height 14
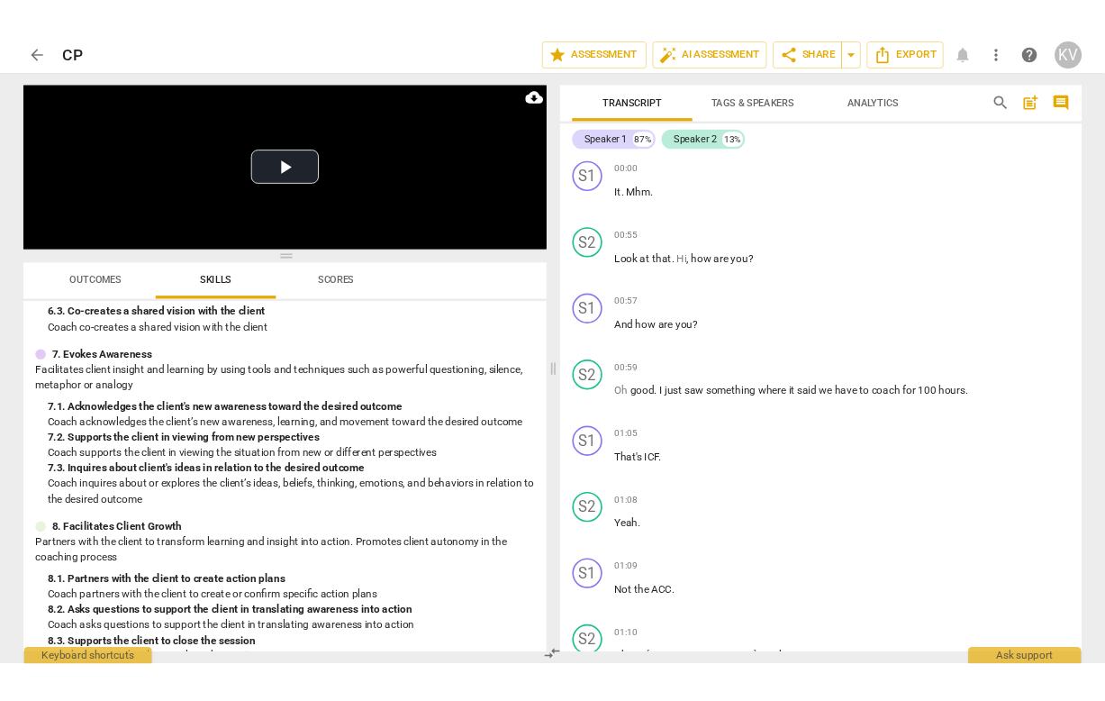
scroll to position [1000, 0]
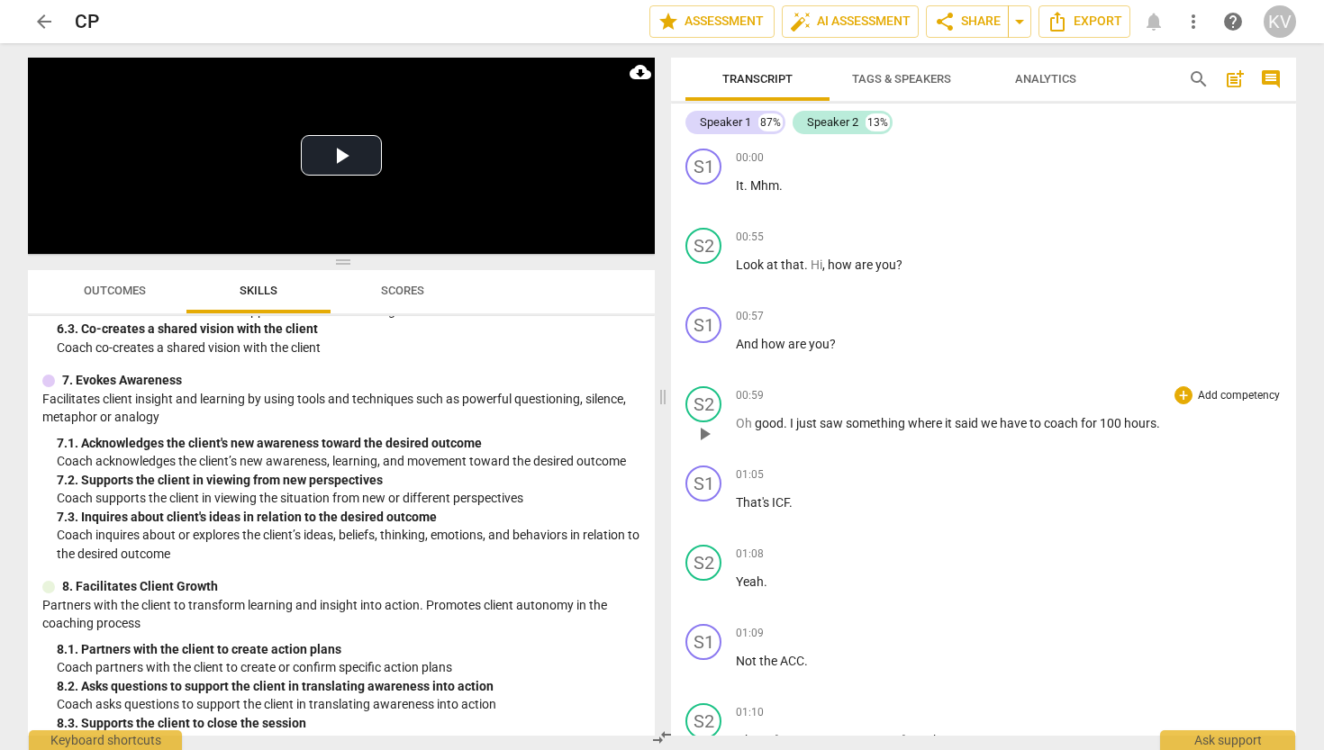
click at [41, 16] on span "arrow_back" at bounding box center [44, 22] width 22 height 22
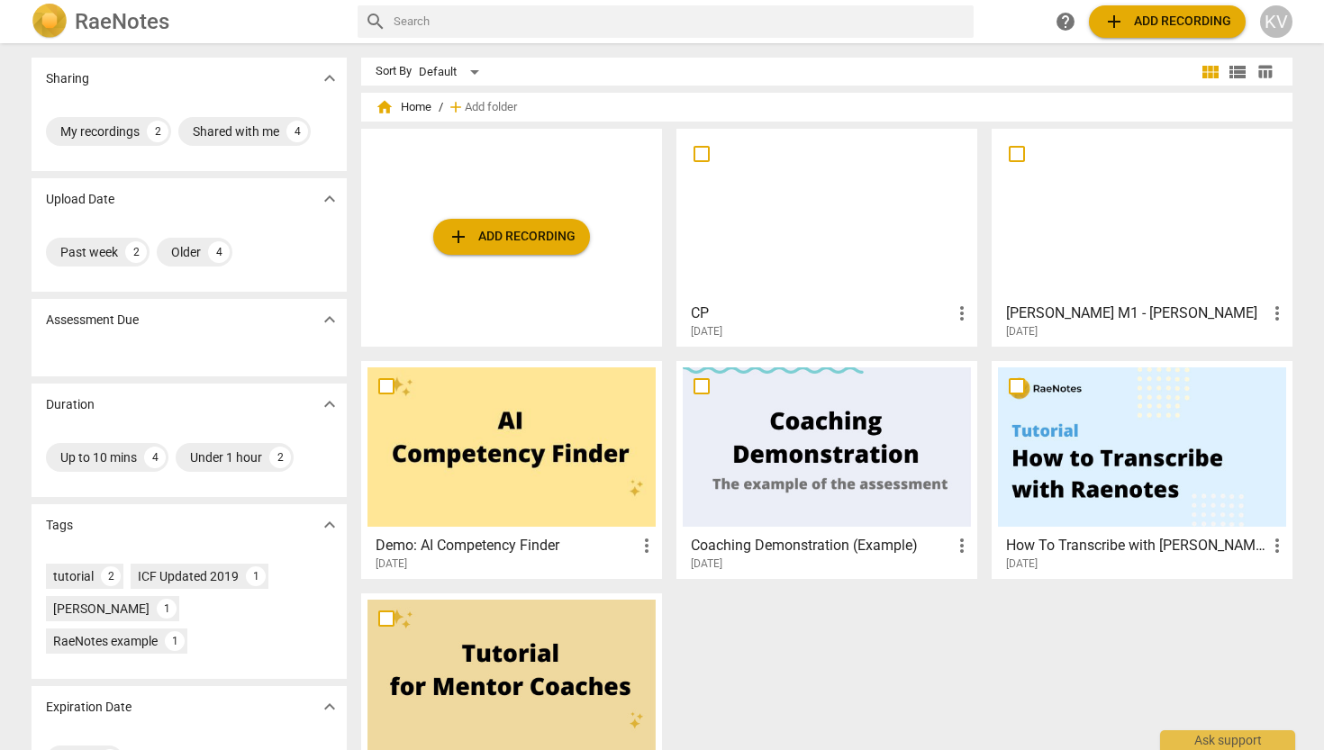
click at [855, 194] on div at bounding box center [827, 214] width 288 height 159
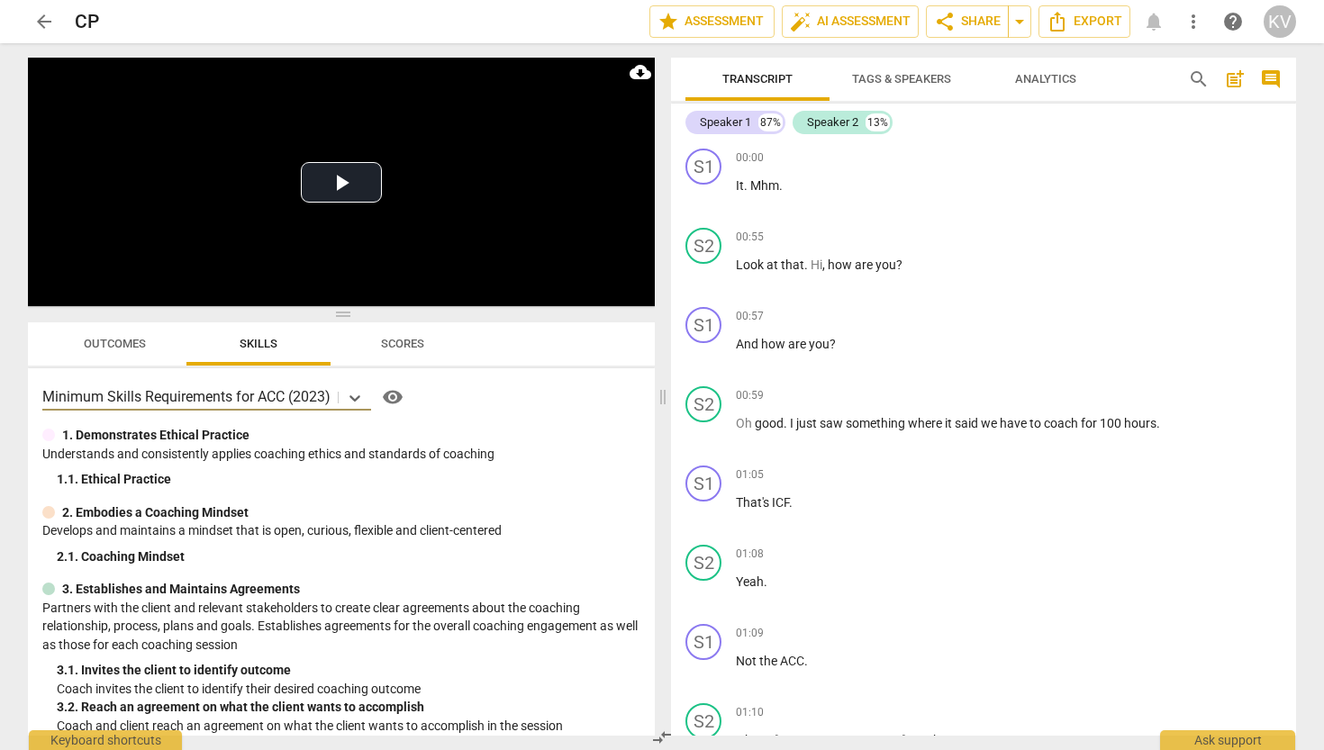
drag, startPoint x: 334, startPoint y: 262, endPoint x: 369, endPoint y: 361, distance: 105.1
click at [369, 361] on div "Play Video move_up Play Current Time 00:00 / Duration Time 34:36 Progress : 0.0…" at bounding box center [341, 397] width 627 height 678
click at [953, 25] on span "more_vert" at bounding box center [1194, 22] width 22 height 22
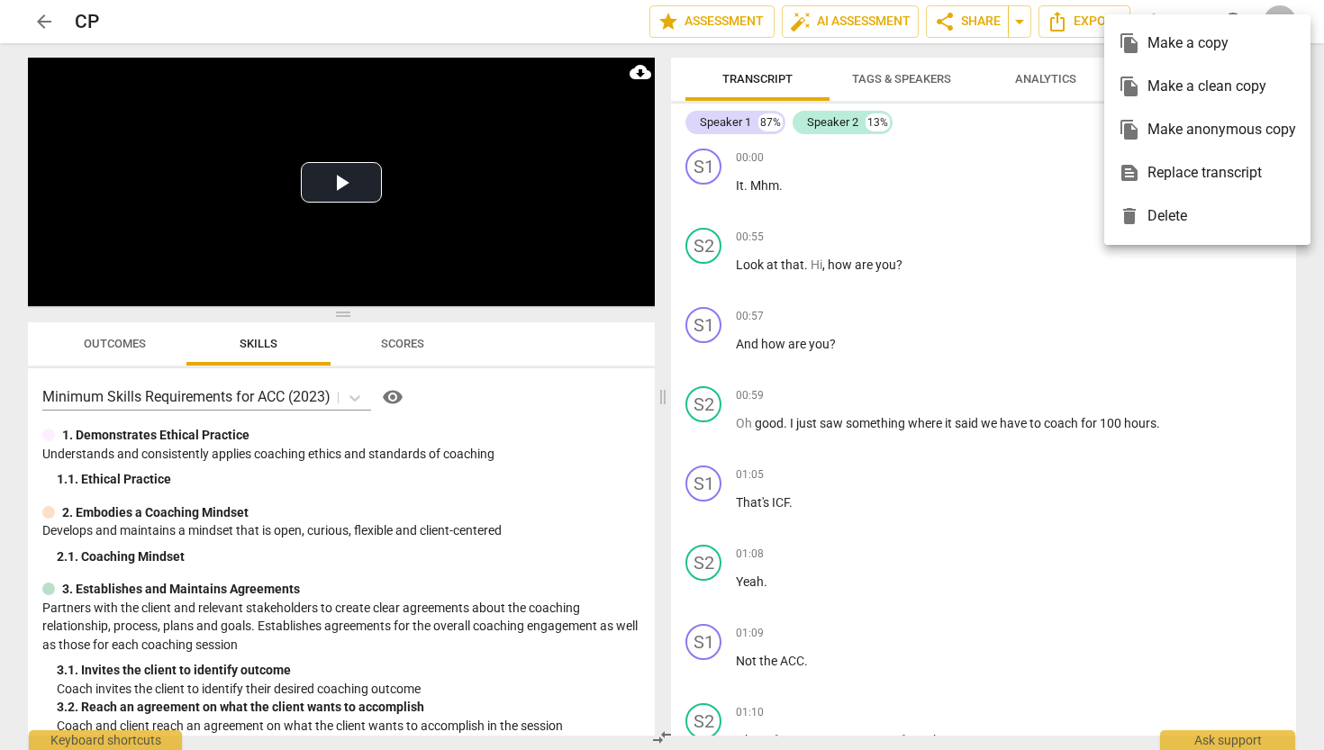
click at [953, 50] on div at bounding box center [662, 375] width 1324 height 750
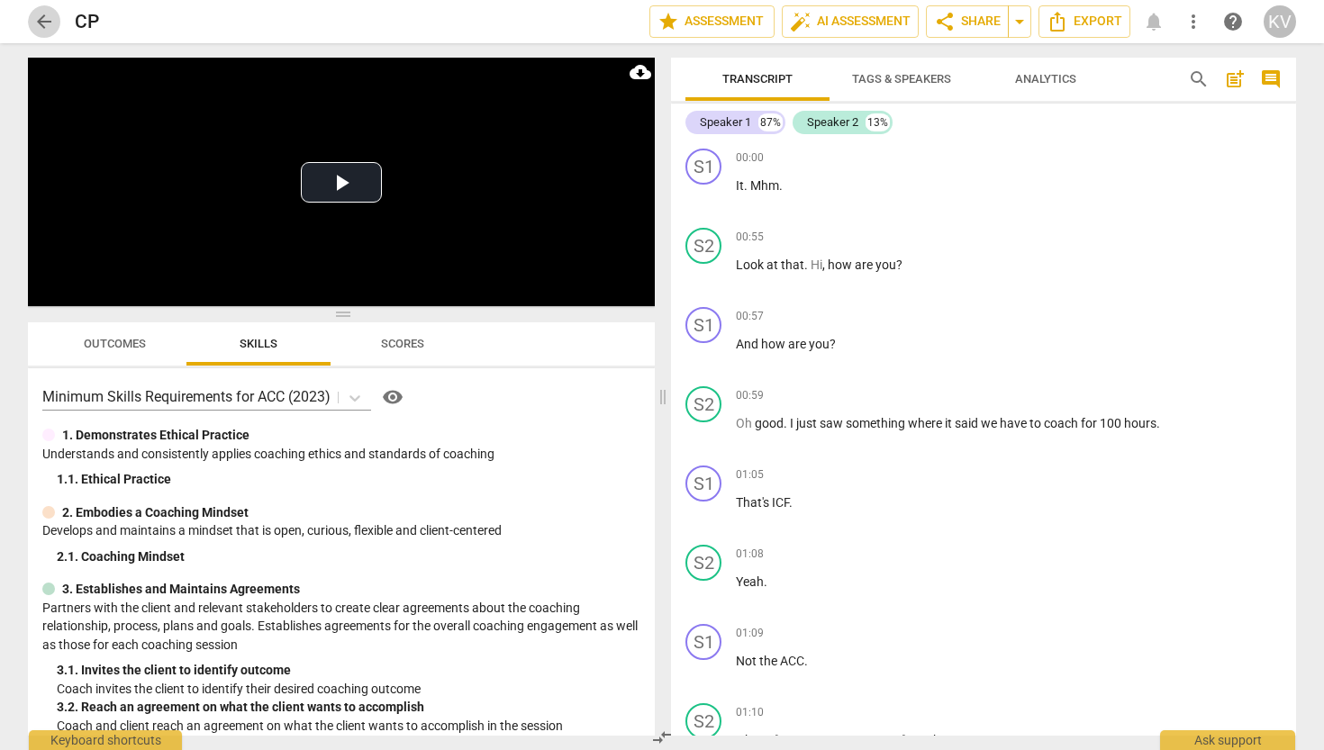
click at [50, 22] on span "arrow_back" at bounding box center [44, 22] width 22 height 22
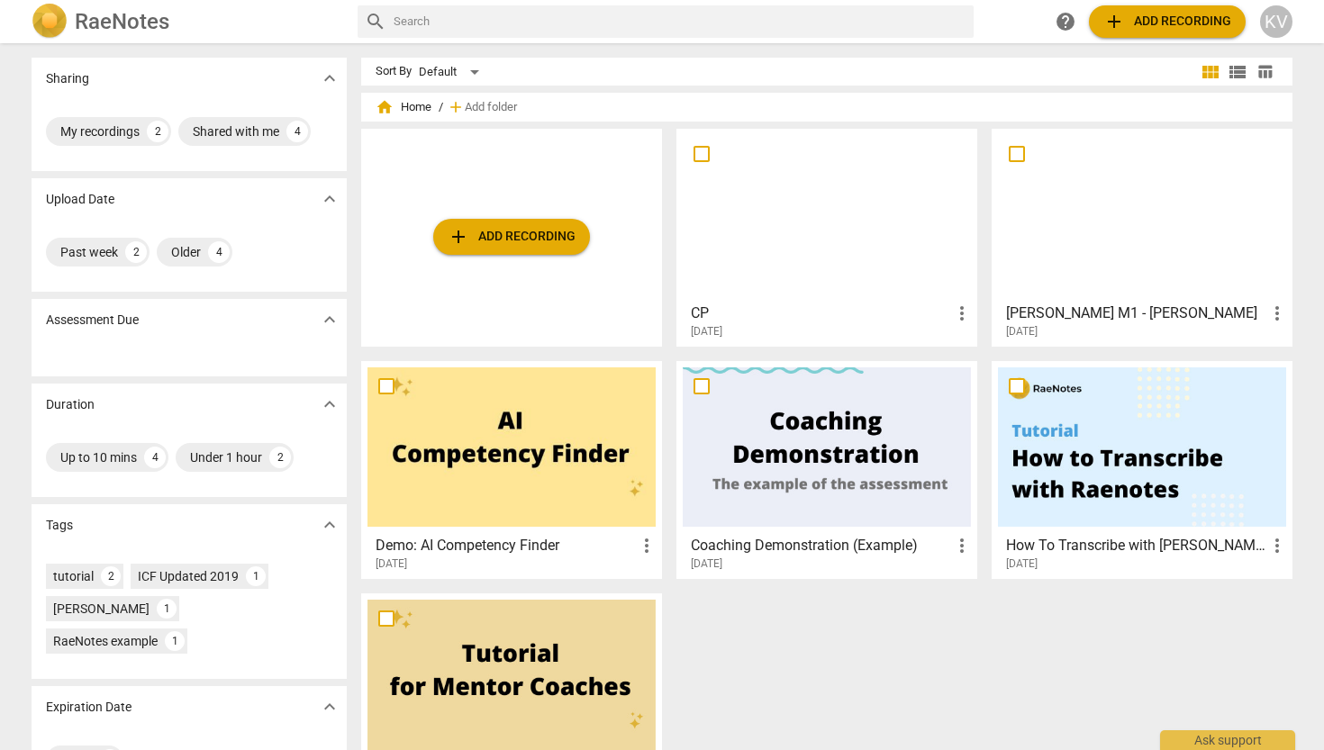
click at [953, 232] on div at bounding box center [1142, 214] width 288 height 159
